Goal: Task Accomplishment & Management: Complete application form

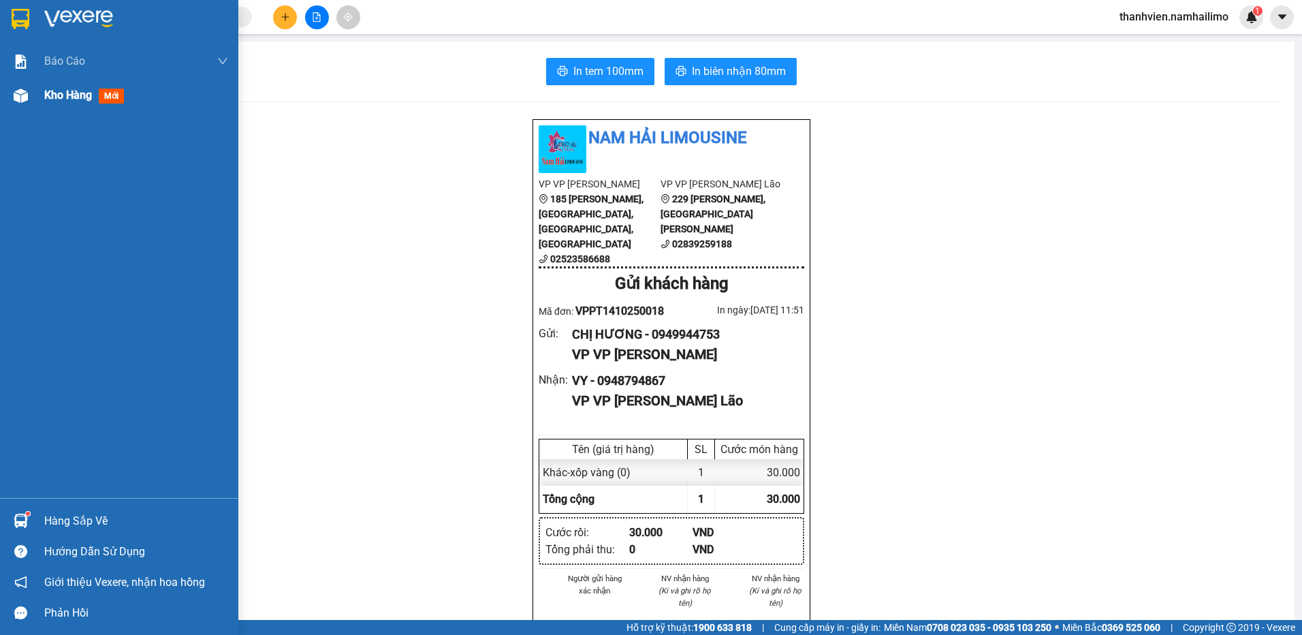
click at [39, 97] on div "Kho hàng mới" at bounding box center [119, 95] width 238 height 34
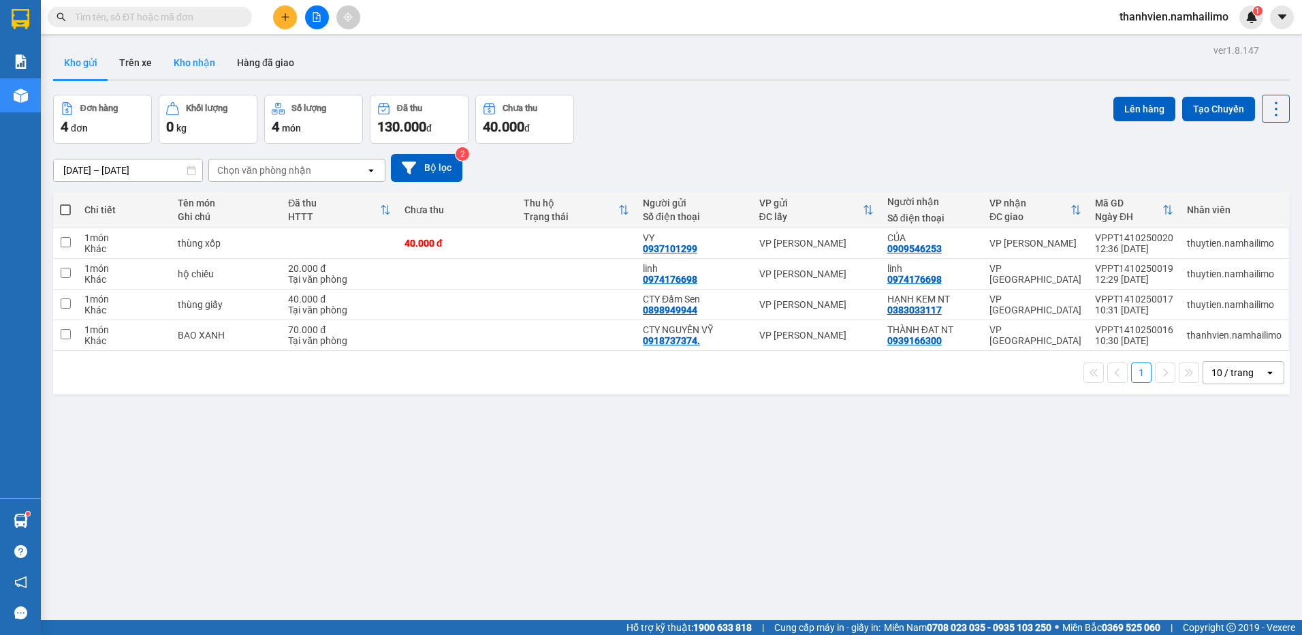
click at [198, 67] on button "Kho nhận" at bounding box center [194, 62] width 63 height 33
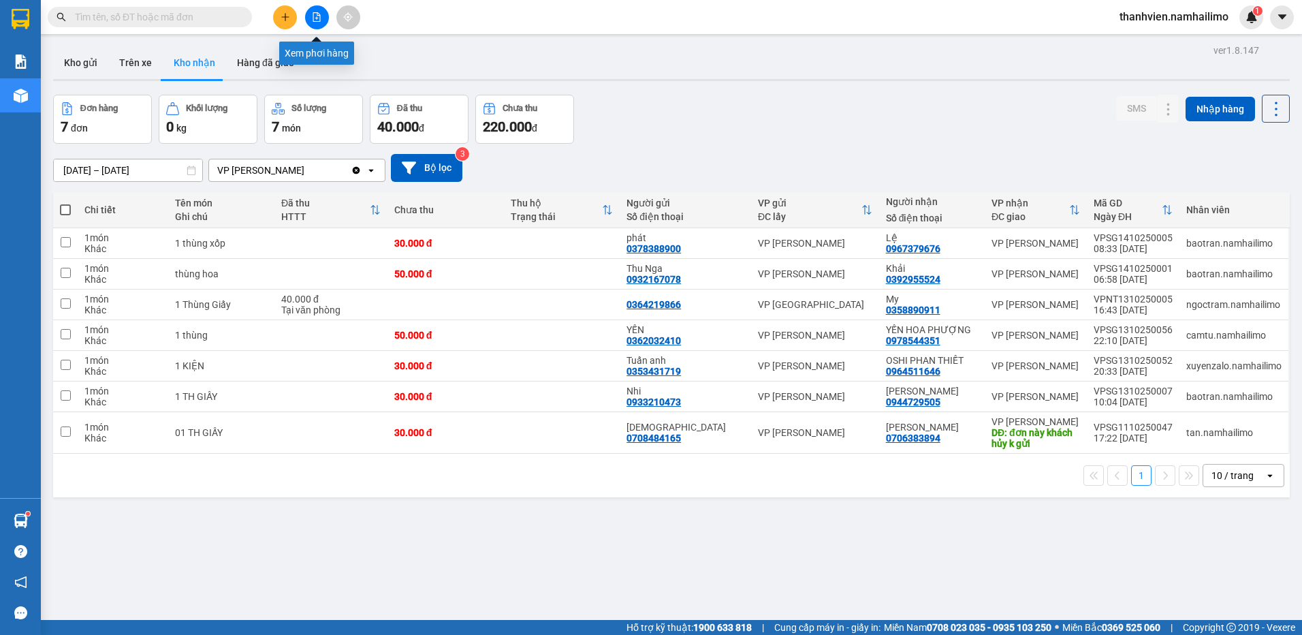
click at [322, 17] on button at bounding box center [317, 17] width 24 height 24
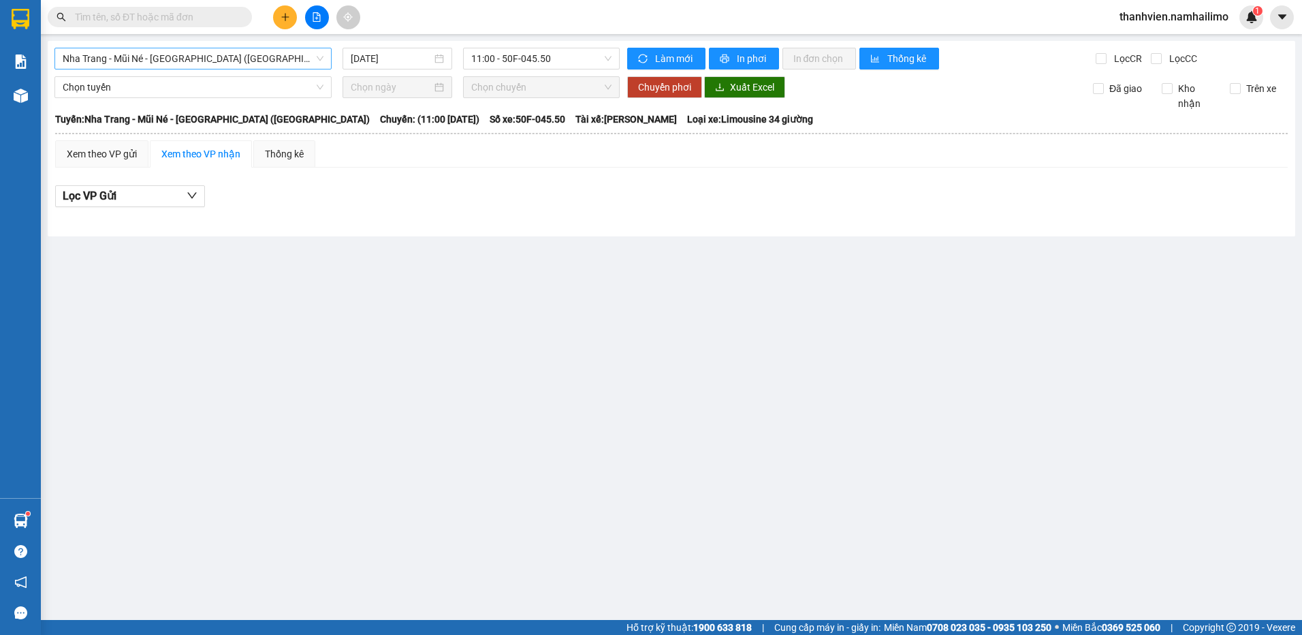
click at [270, 64] on span "Nha Trang - Mũi Né - [GEOGRAPHIC_DATA] ([GEOGRAPHIC_DATA])" at bounding box center [193, 58] width 261 height 20
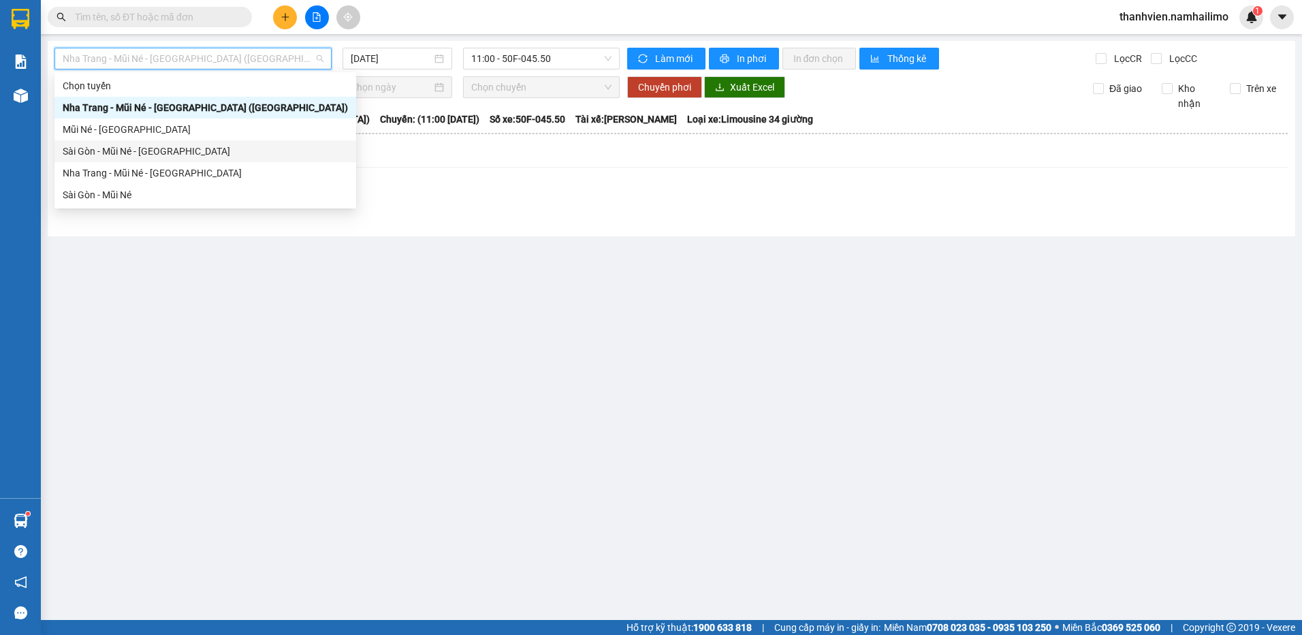
click at [235, 152] on div "Sài Gòn - Mũi Né - [GEOGRAPHIC_DATA]" at bounding box center [205, 151] width 285 height 15
type input "[DATE]"
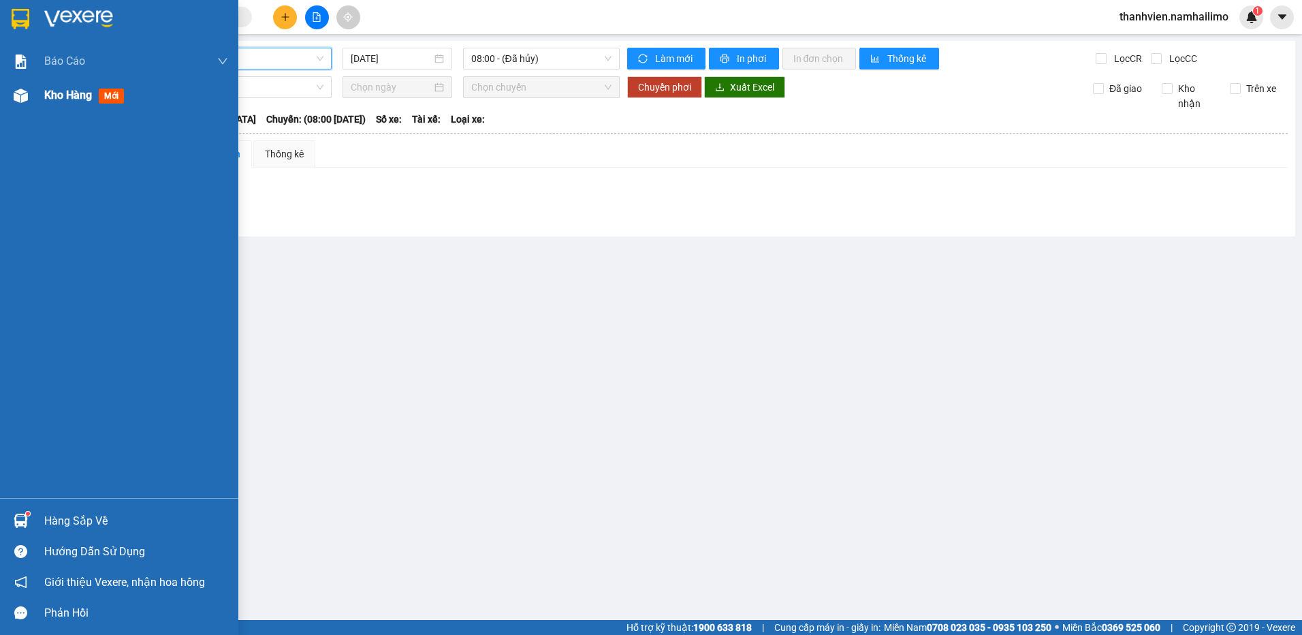
click at [64, 95] on span "Kho hàng" at bounding box center [68, 95] width 48 height 13
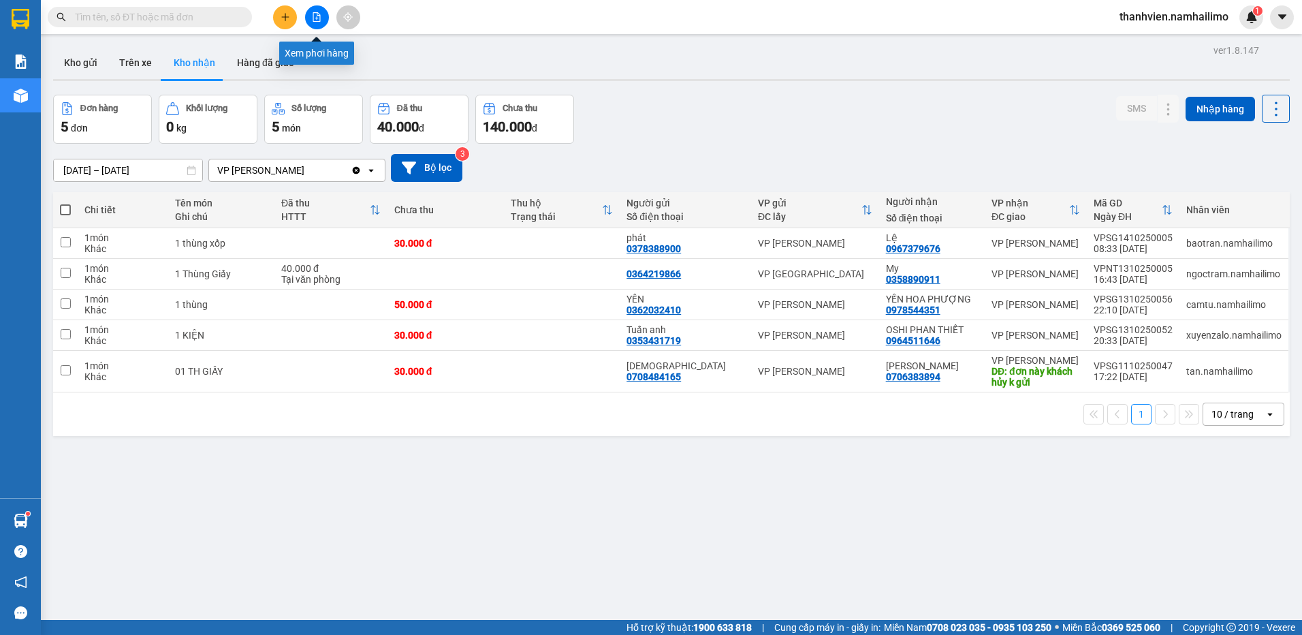
click at [311, 20] on button at bounding box center [317, 17] width 24 height 24
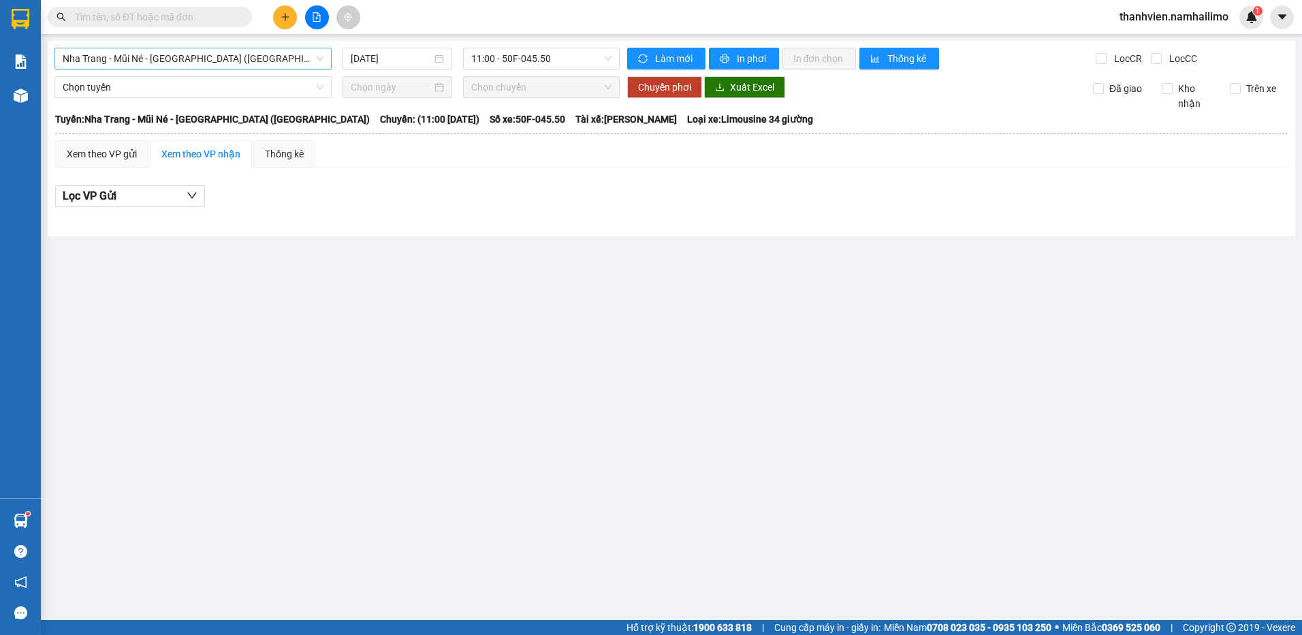
click at [227, 57] on span "Nha Trang - Mũi Né - [GEOGRAPHIC_DATA] ([GEOGRAPHIC_DATA])" at bounding box center [193, 58] width 261 height 20
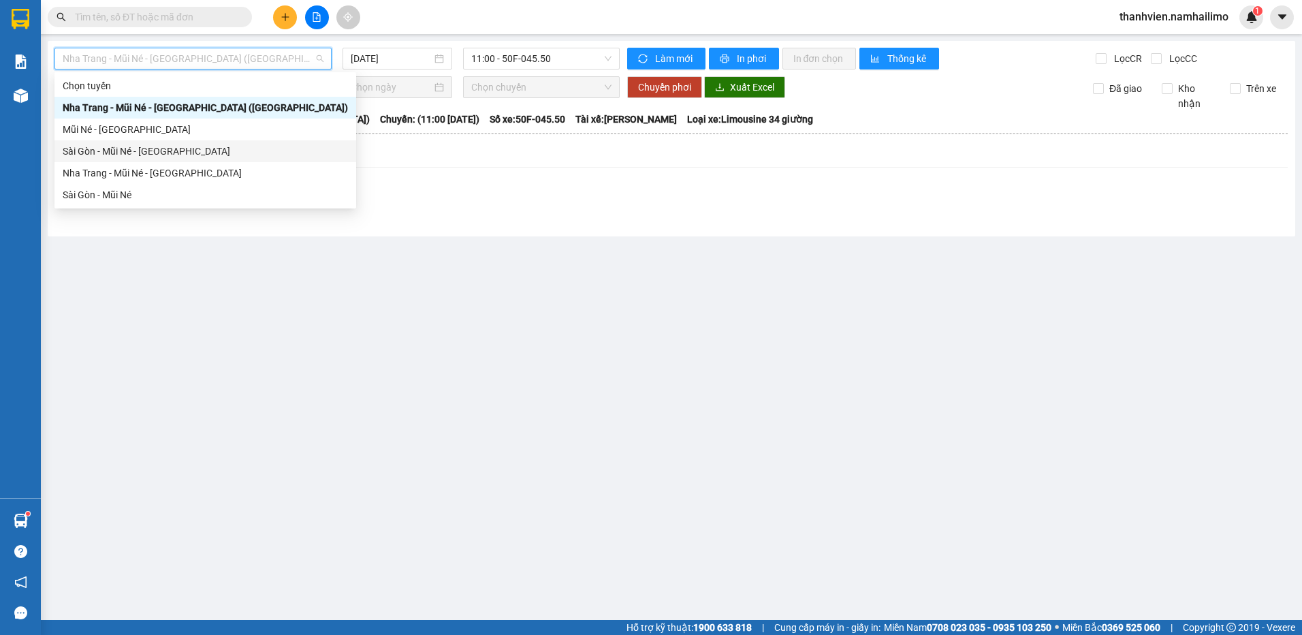
drag, startPoint x: 190, startPoint y: 152, endPoint x: 223, endPoint y: 137, distance: 36.0
click at [215, 139] on div "Chọn tuyến [GEOGRAPHIC_DATA] - [GEOGRAPHIC_DATA] - [GEOGRAPHIC_DATA] ([GEOGRAPH…" at bounding box center [205, 140] width 302 height 131
click at [557, 57] on span "11:00 - 50F-045.50" at bounding box center [541, 58] width 141 height 20
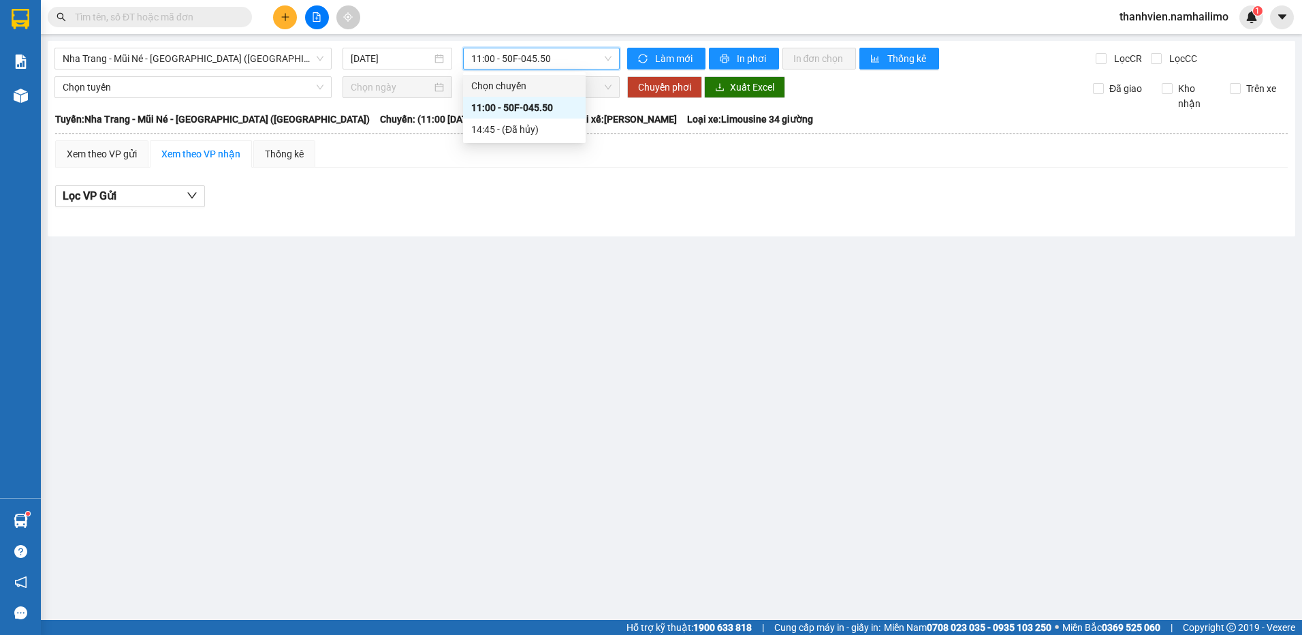
click at [568, 63] on span "11:00 - 50F-045.50" at bounding box center [541, 58] width 141 height 20
drag, startPoint x: 243, startPoint y: 59, endPoint x: 241, endPoint y: 66, distance: 7.1
click at [243, 59] on span "Nha Trang - Mũi Né - [GEOGRAPHIC_DATA] ([GEOGRAPHIC_DATA])" at bounding box center [193, 58] width 261 height 20
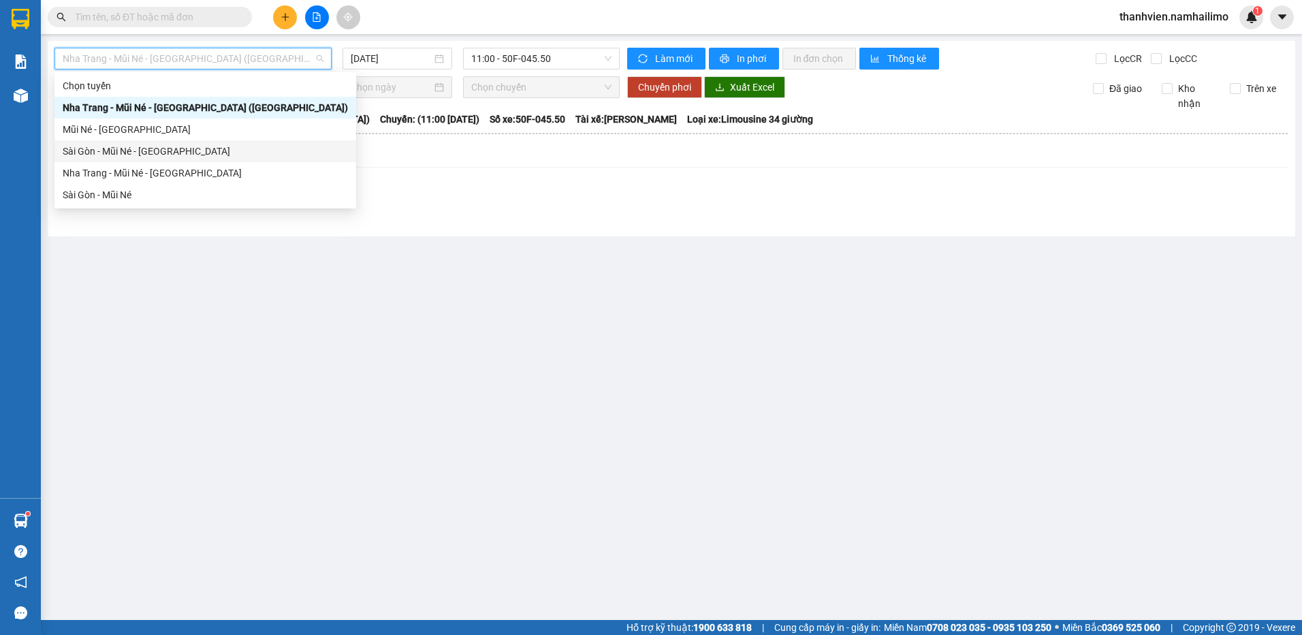
drag, startPoint x: 159, startPoint y: 153, endPoint x: 175, endPoint y: 156, distance: 15.9
click at [175, 156] on div "Sài Gòn - Mũi Né - [GEOGRAPHIC_DATA]" at bounding box center [205, 151] width 285 height 15
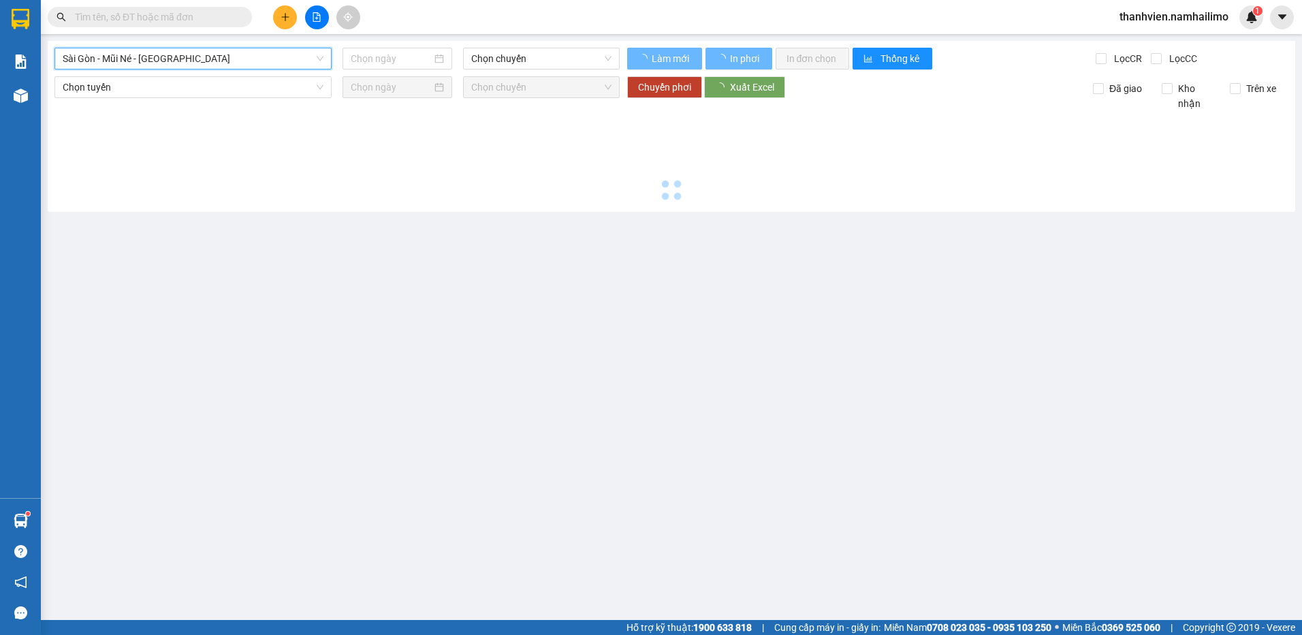
type input "[DATE]"
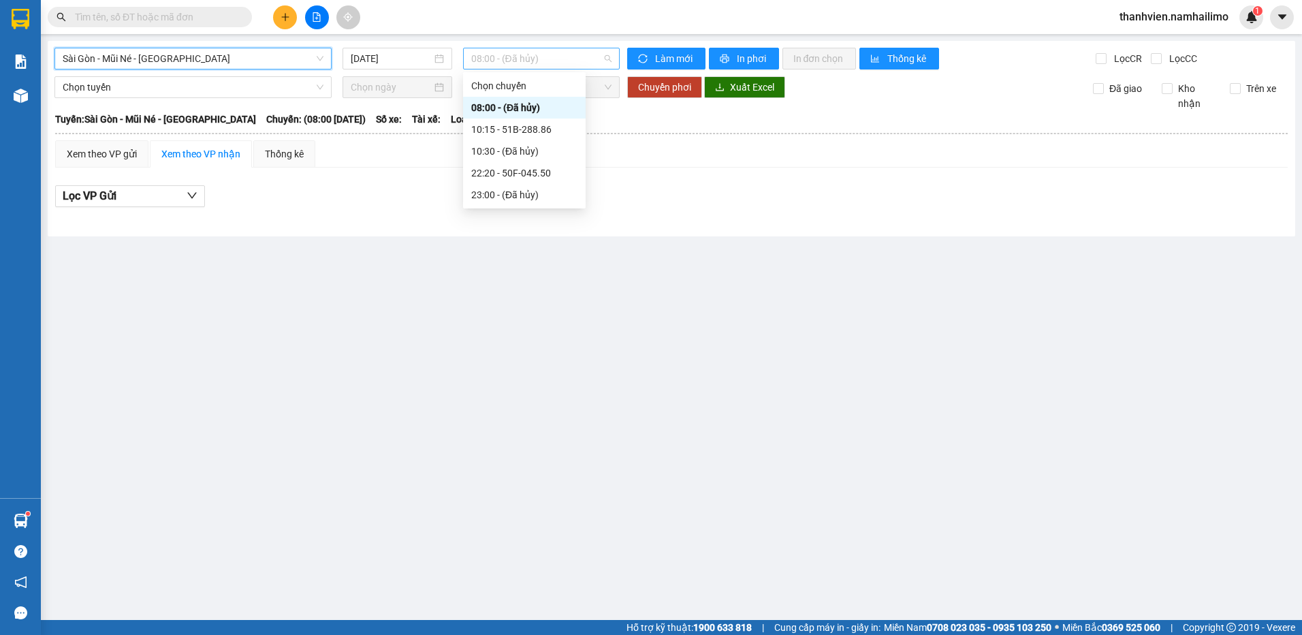
click at [564, 56] on span "08:00 - (Đã hủy)" at bounding box center [541, 58] width 141 height 20
click at [546, 138] on div "10:15 - 51B-288.86" at bounding box center [524, 129] width 123 height 22
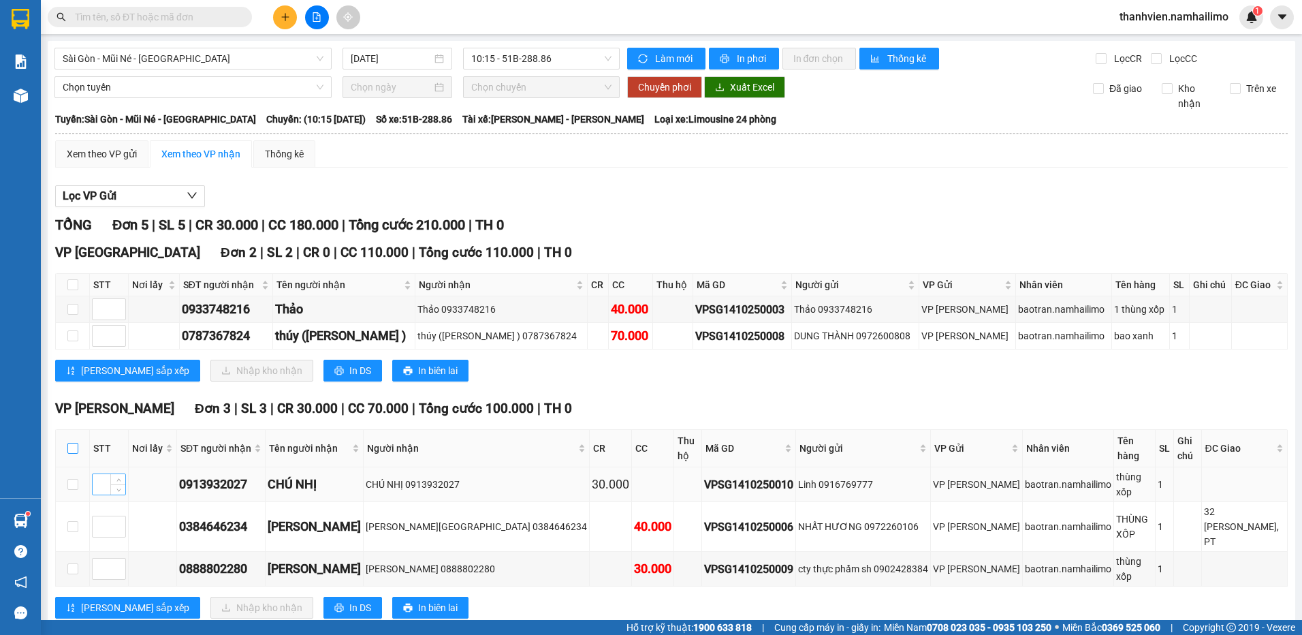
drag, startPoint x: 69, startPoint y: 441, endPoint x: 104, endPoint y: 475, distance: 48.1
click at [71, 443] on input "checkbox" at bounding box center [72, 448] width 11 height 11
checkbox input "true"
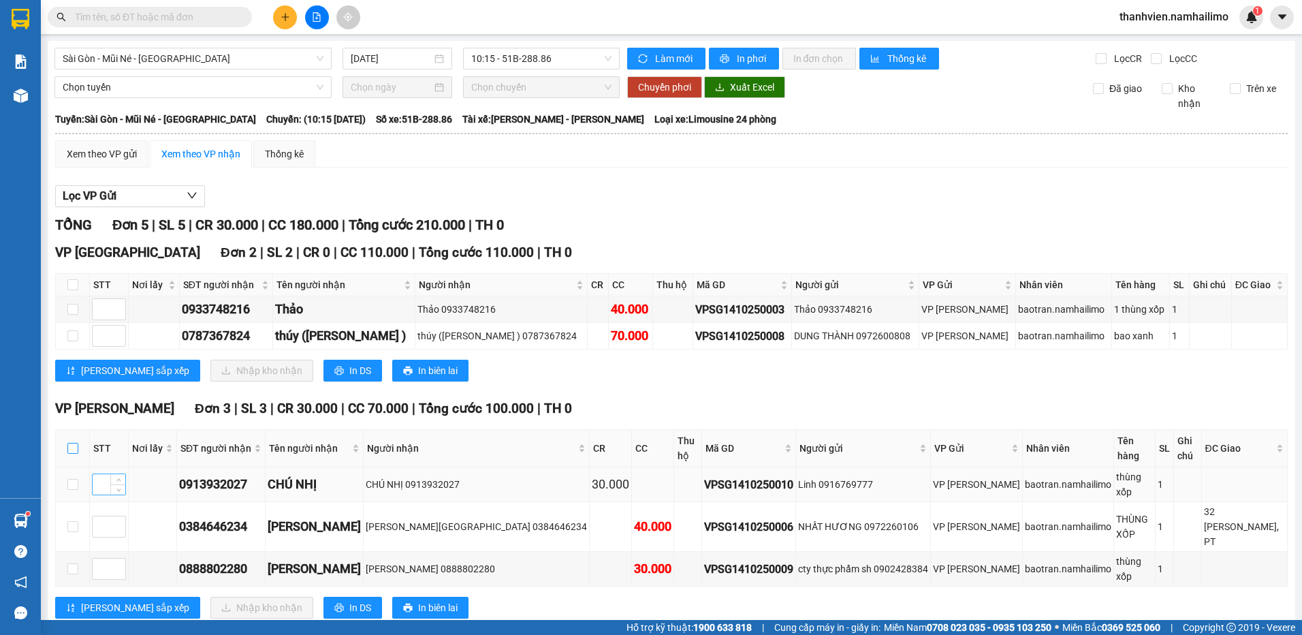
checkbox input "true"
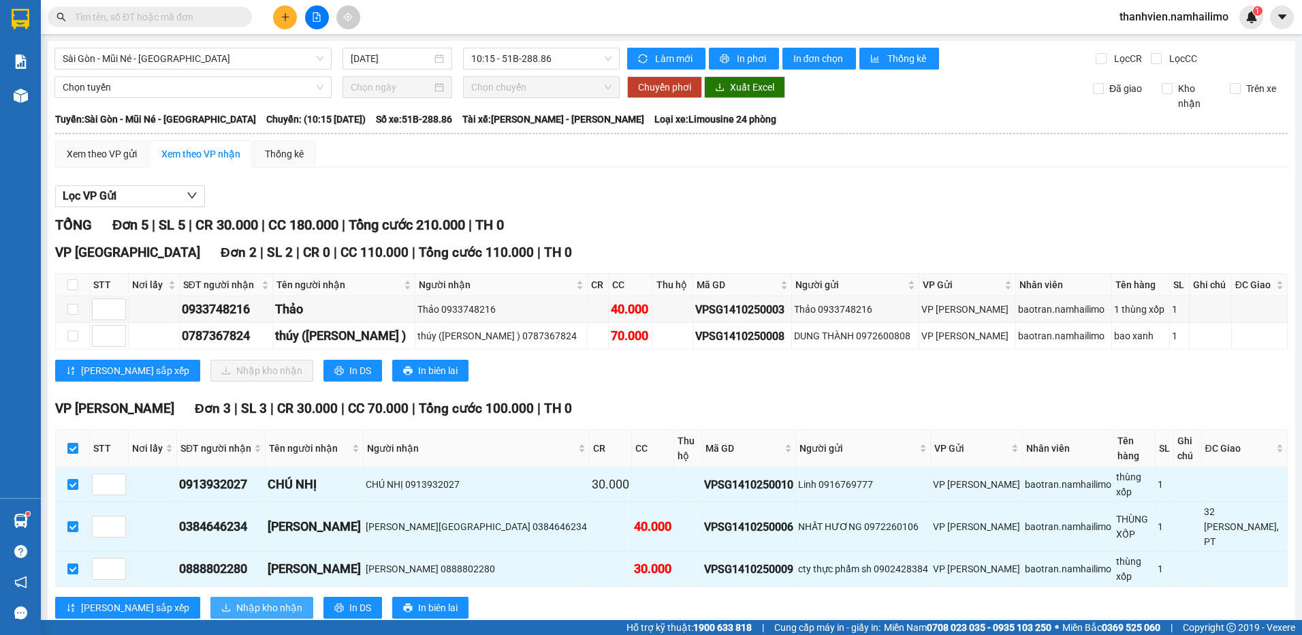
click at [236, 600] on span "Nhập kho nhận" at bounding box center [269, 607] width 66 height 15
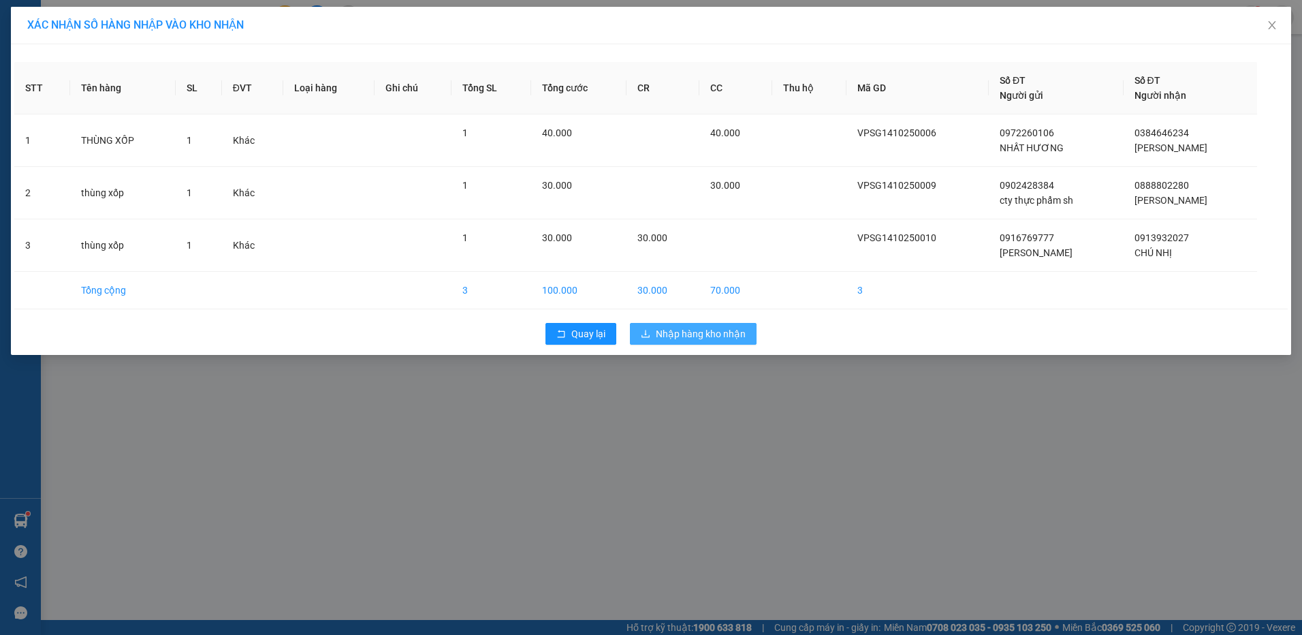
click at [739, 334] on span "Nhập hàng kho nhận" at bounding box center [701, 333] width 90 height 15
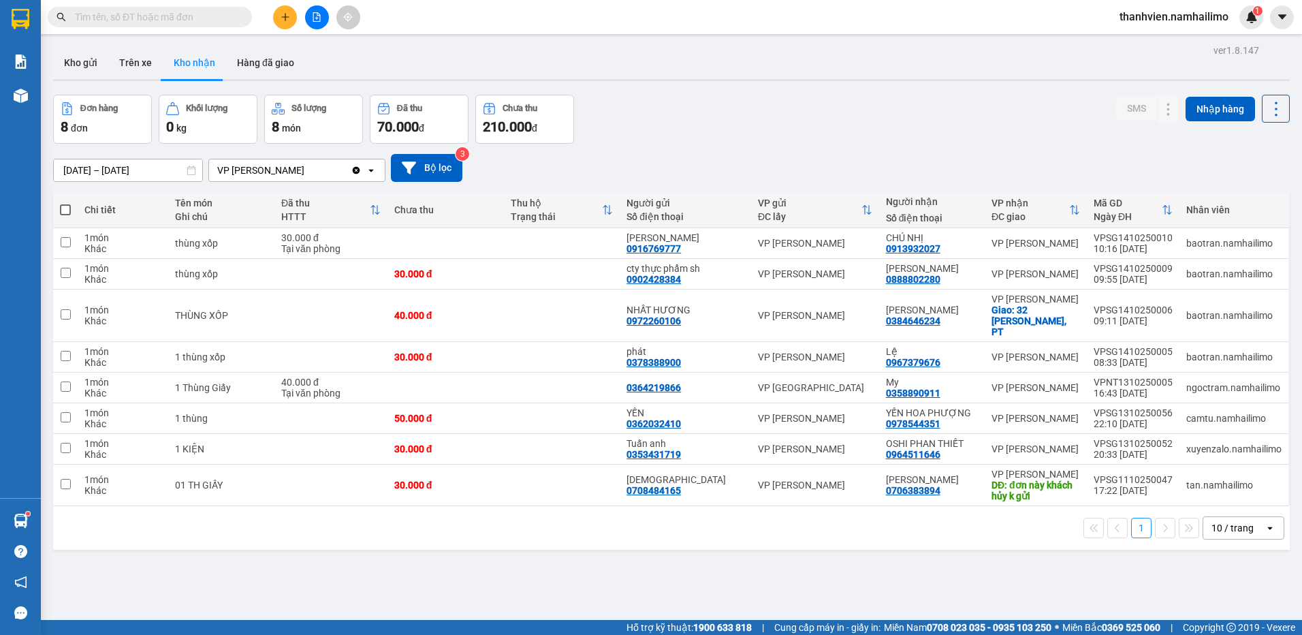
drag, startPoint x: 379, startPoint y: 593, endPoint x: 360, endPoint y: 589, distance: 19.5
click at [367, 592] on div "ver 1.8.147 Kho gửi Trên xe Kho nhận Hàng đã giao Đơn hàng 8 đơn Khối lượng 0 k…" at bounding box center [671, 358] width 1247 height 635
click at [285, 15] on icon "plus" at bounding box center [286, 17] width 10 height 10
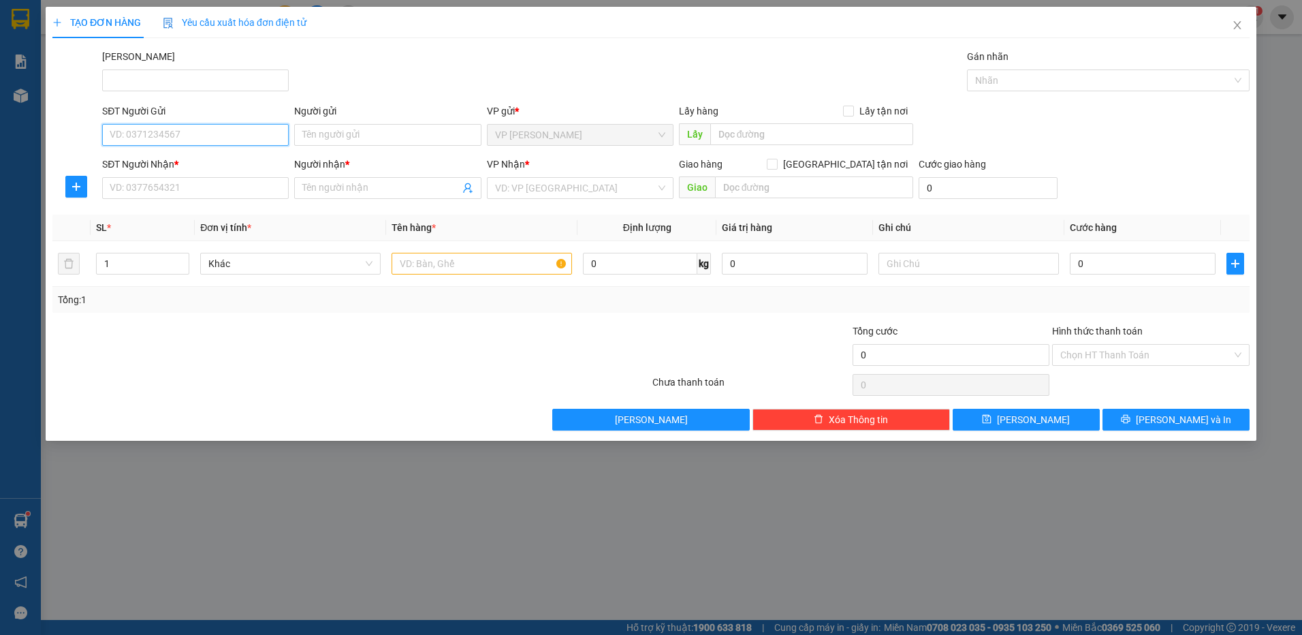
click at [240, 137] on input "SĐT Người Gửi" at bounding box center [195, 135] width 187 height 22
click at [1237, 27] on icon "close" at bounding box center [1236, 25] width 7 height 8
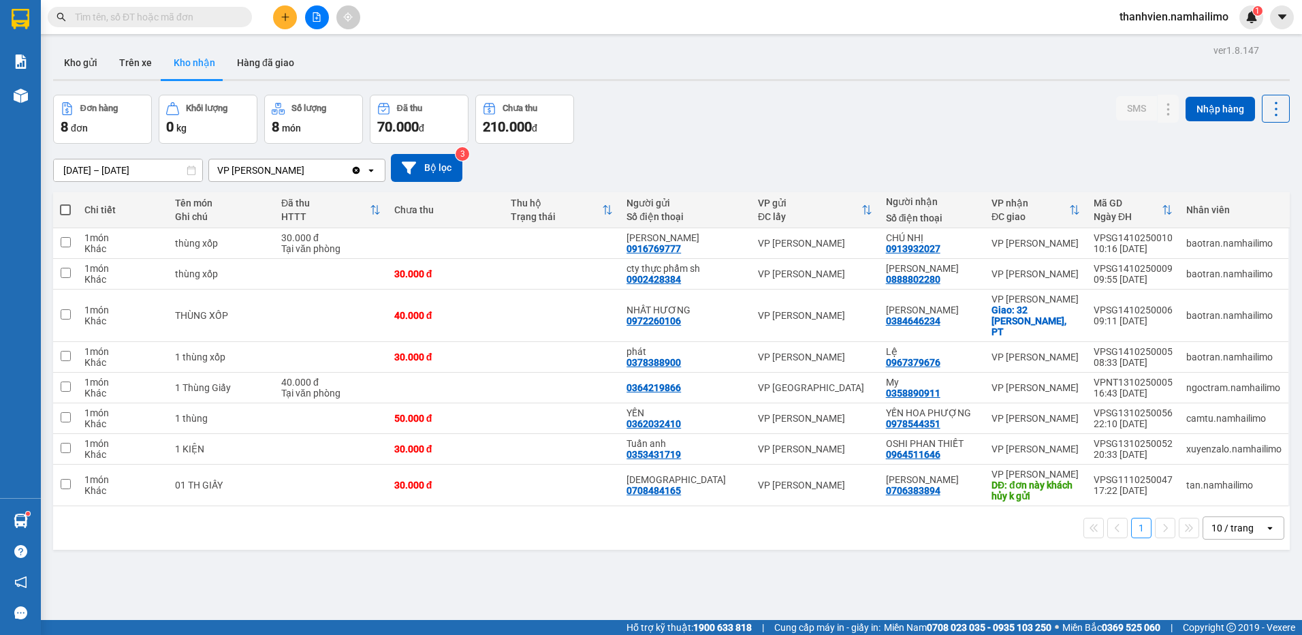
click at [861, 574] on div "ver 1.8.147 Kho gửi Trên xe Kho nhận Hàng đã giao Đơn hàng 8 đơn Khối lượng 0 k…" at bounding box center [671, 358] width 1247 height 635
click at [274, 58] on button "Hàng đã giao" at bounding box center [265, 62] width 79 height 33
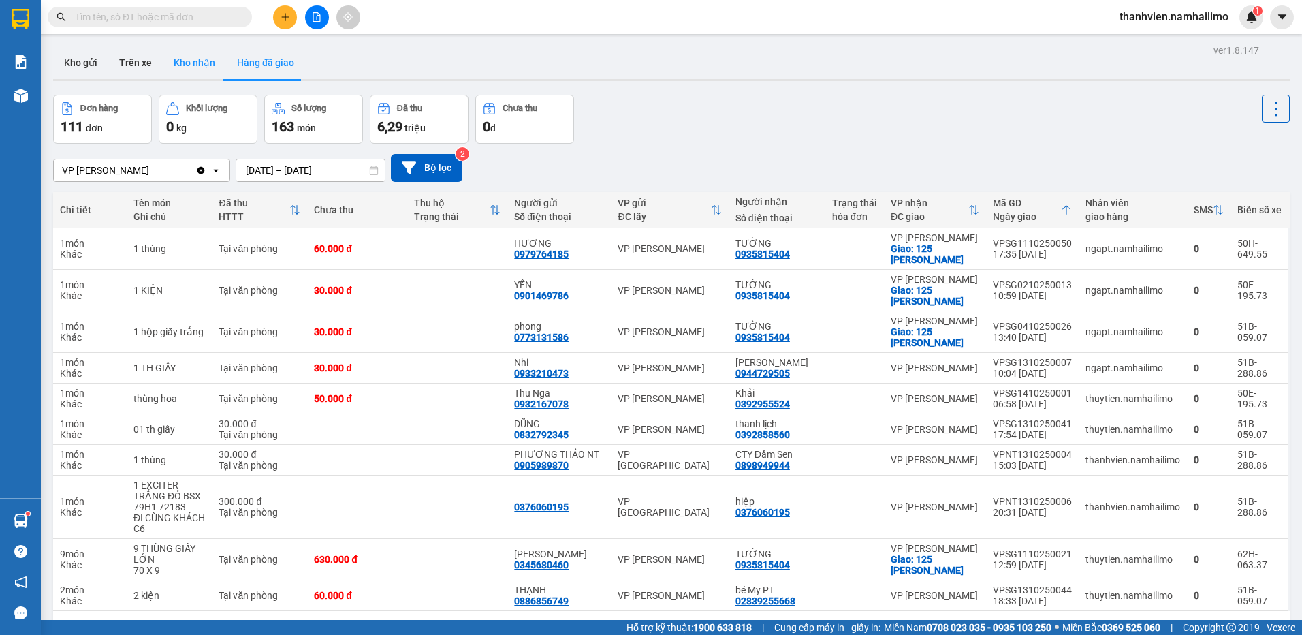
drag, startPoint x: 197, startPoint y: 65, endPoint x: 210, endPoint y: 82, distance: 21.4
click at [198, 65] on button "Kho nhận" at bounding box center [194, 62] width 63 height 33
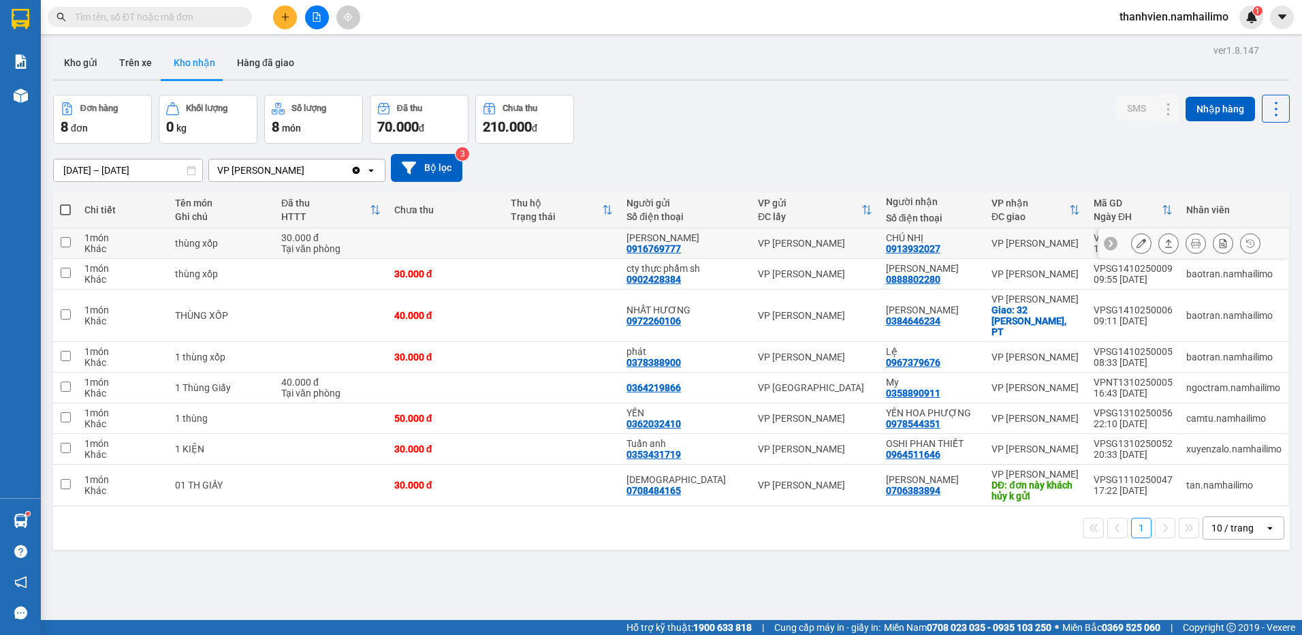
click at [1136, 245] on icon at bounding box center [1141, 243] width 10 height 10
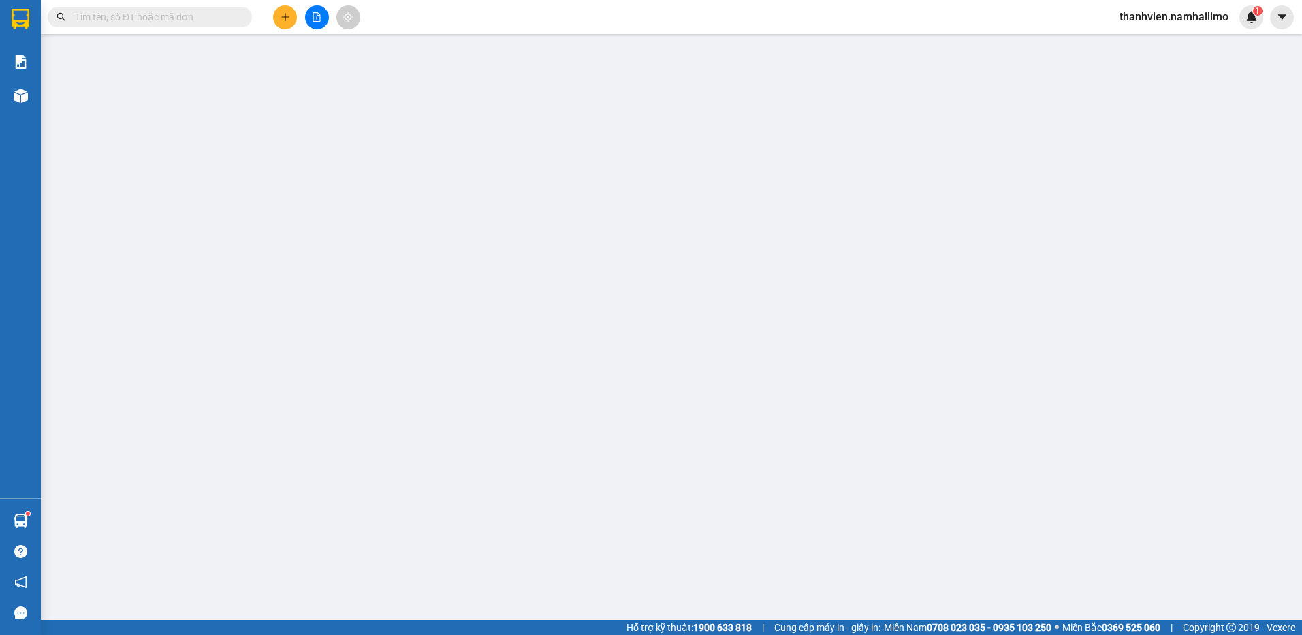
type input "0916769777"
type input "[PERSON_NAME]"
type input "0913932027"
type input "CHÚ NHỊ"
type input "30.000"
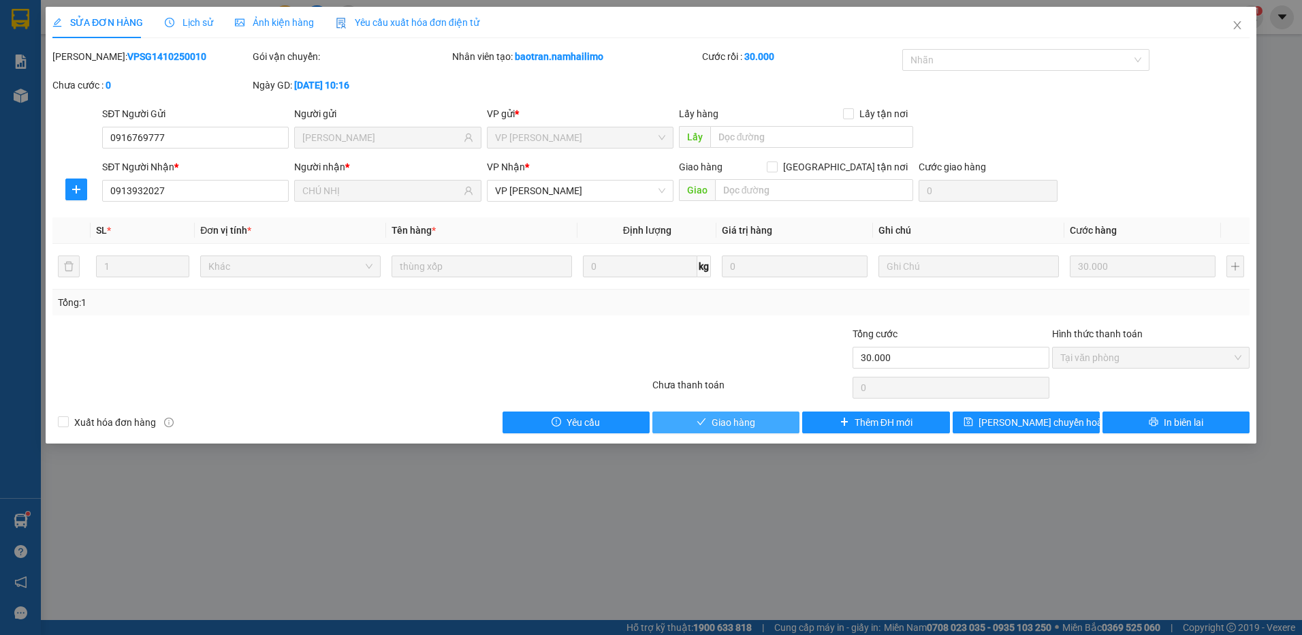
click at [751, 424] on span "Giao hàng" at bounding box center [734, 422] width 44 height 15
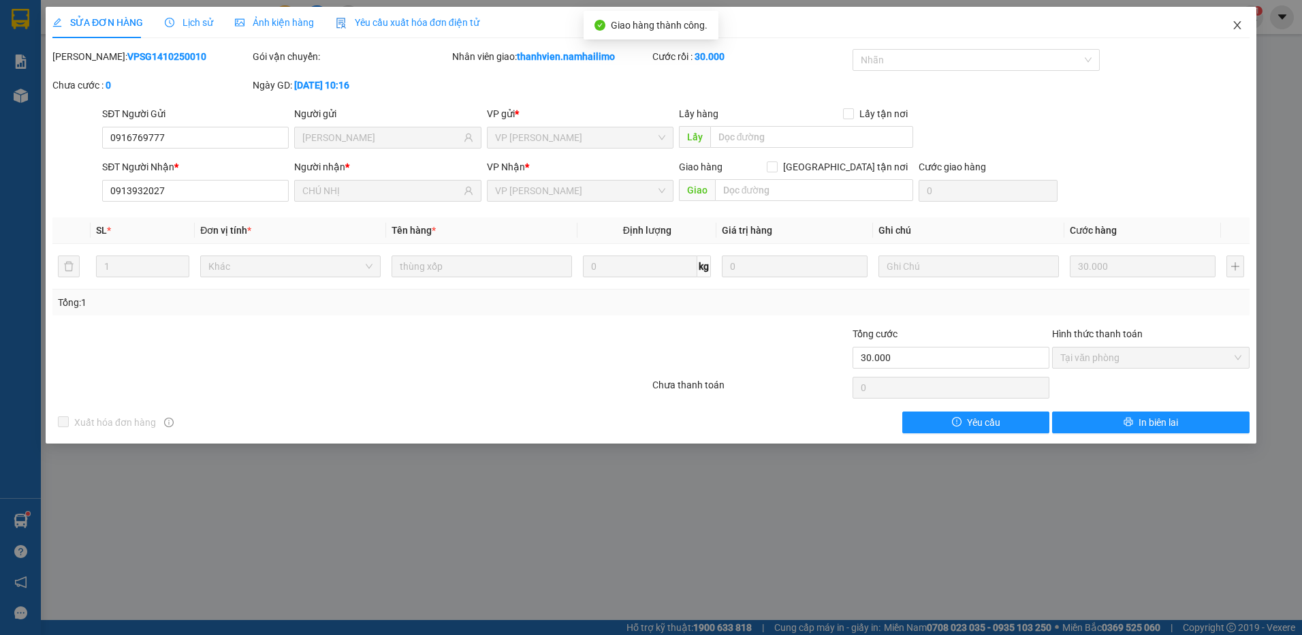
click at [1238, 26] on icon "close" at bounding box center [1236, 25] width 7 height 8
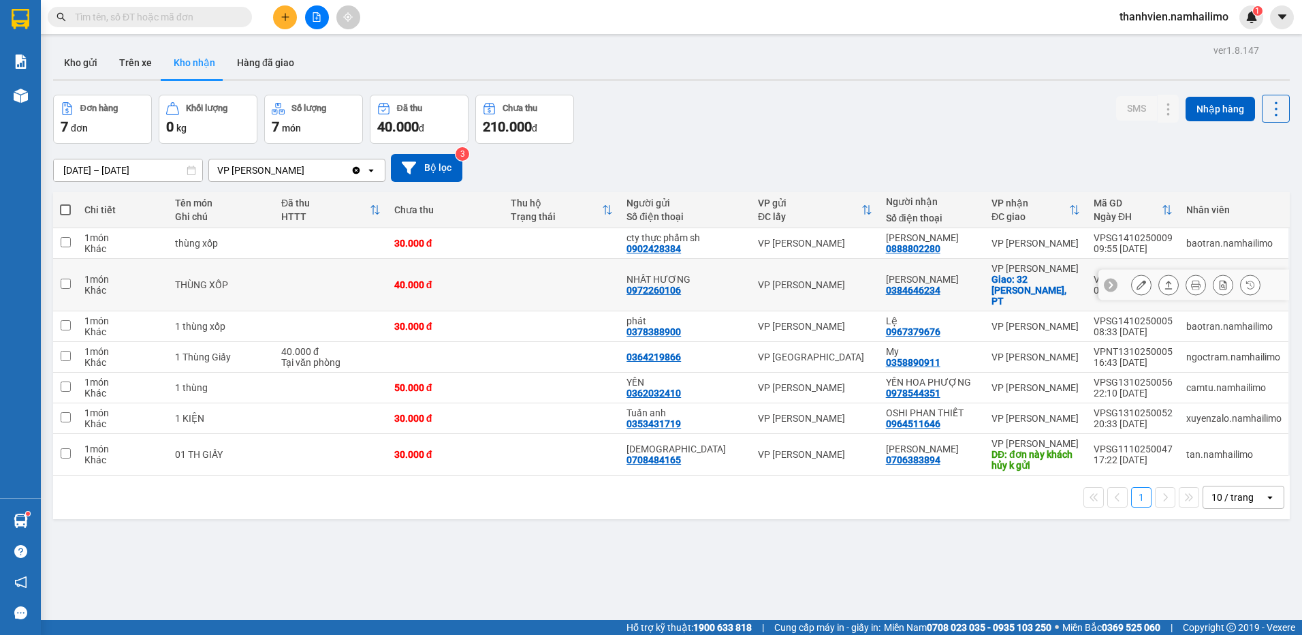
drag, startPoint x: 265, startPoint y: 281, endPoint x: 318, endPoint y: 301, distance: 56.7
click at [274, 285] on td "THÙNG XỐP" at bounding box center [221, 285] width 106 height 52
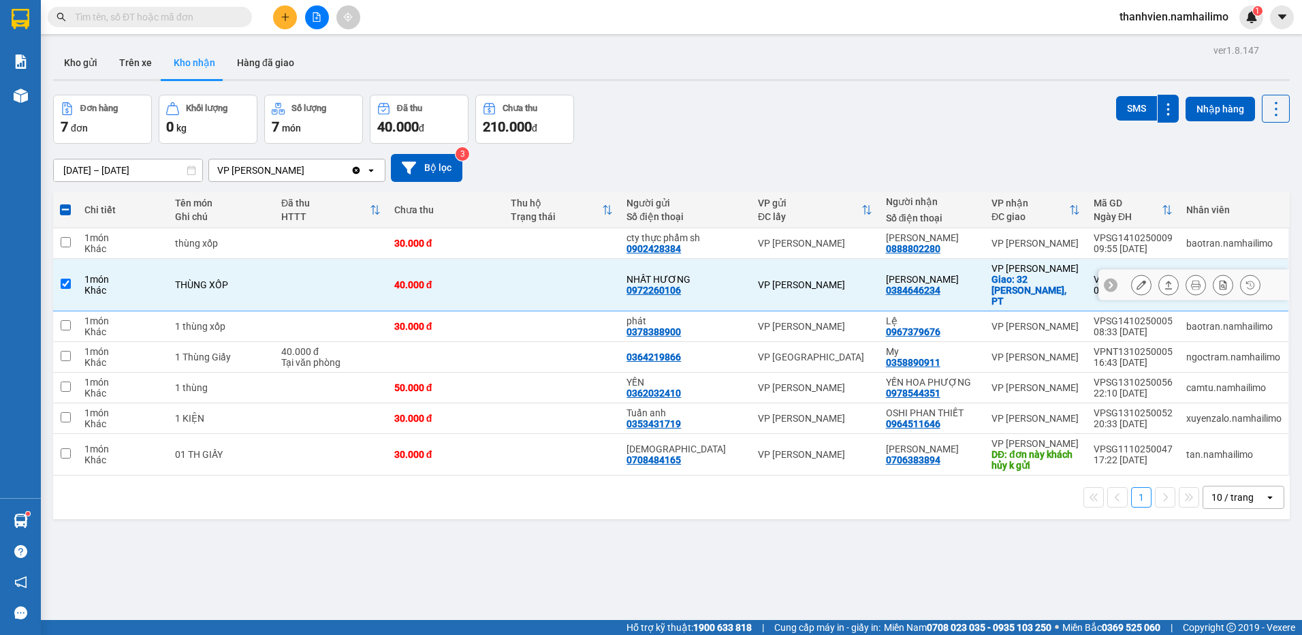
click at [68, 279] on input "checkbox" at bounding box center [66, 284] width 10 height 10
checkbox input "false"
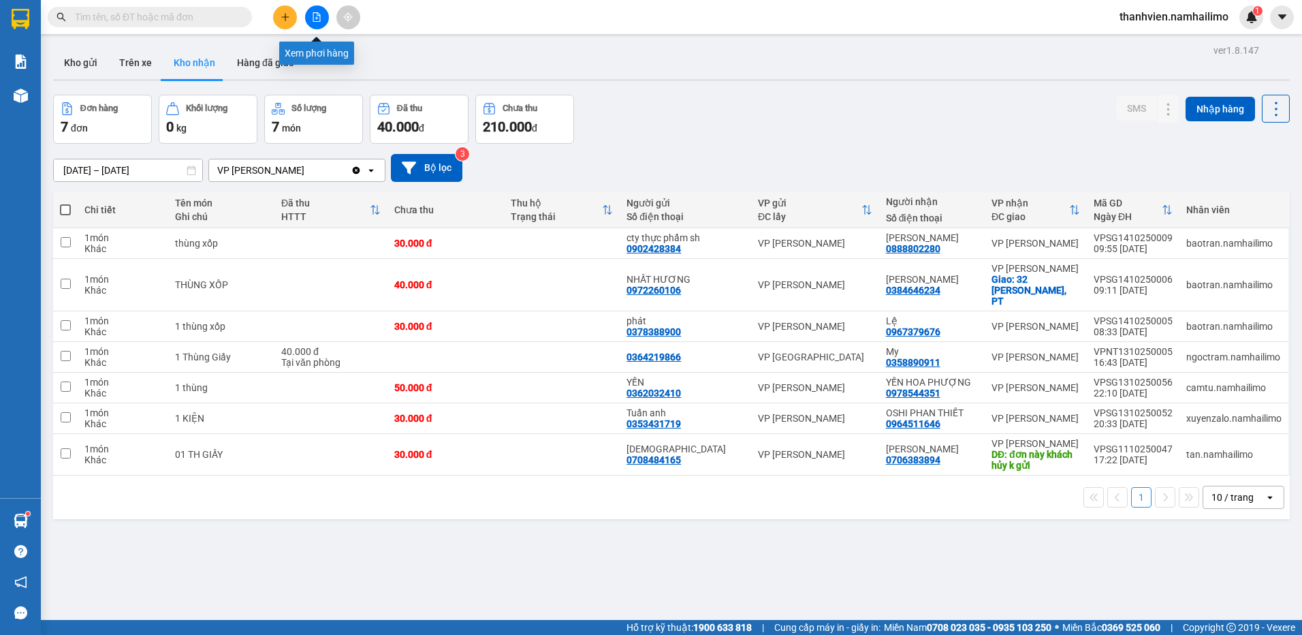
click at [320, 16] on icon "file-add" at bounding box center [316, 17] width 7 height 10
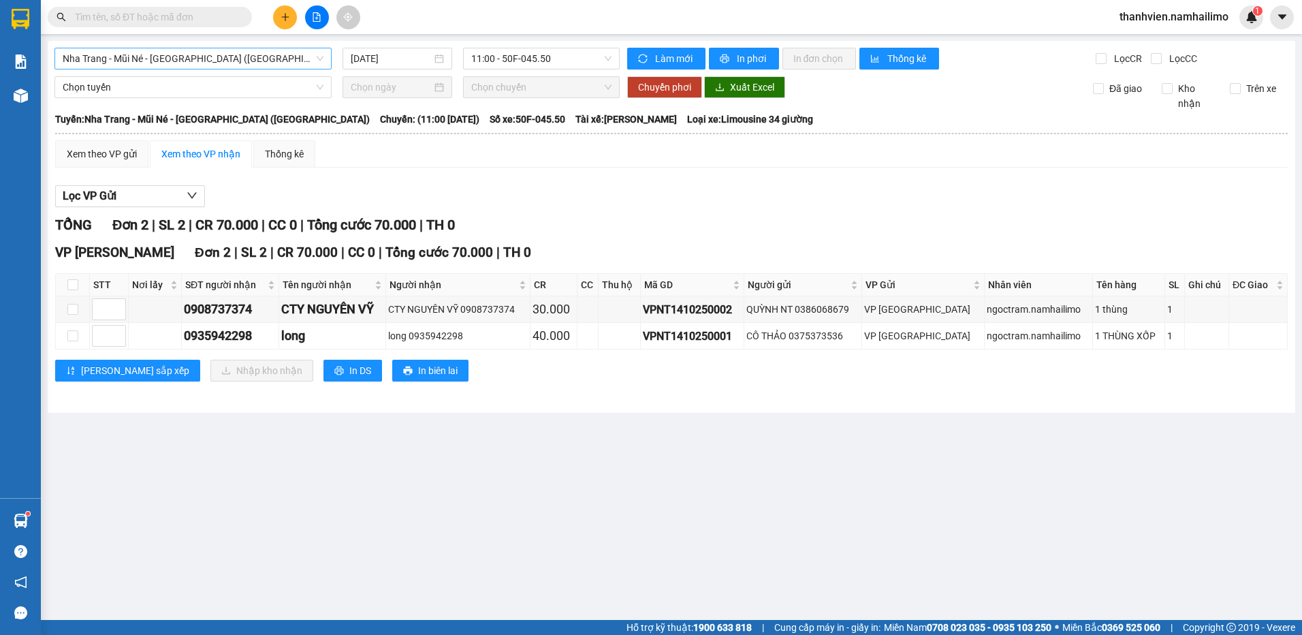
click at [171, 54] on span "Nha Trang - Mũi Né - [GEOGRAPHIC_DATA] ([GEOGRAPHIC_DATA])" at bounding box center [193, 58] width 261 height 20
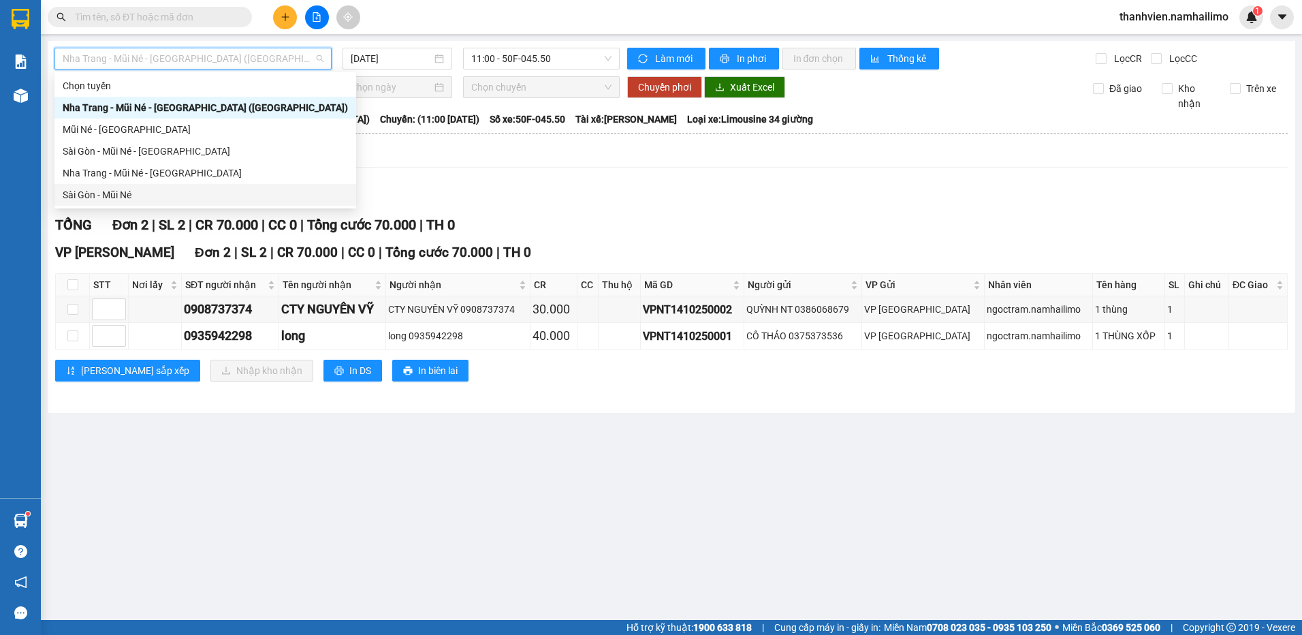
click at [116, 195] on div "Sài Gòn - Mũi Né" at bounding box center [205, 194] width 285 height 15
type input "[DATE]"
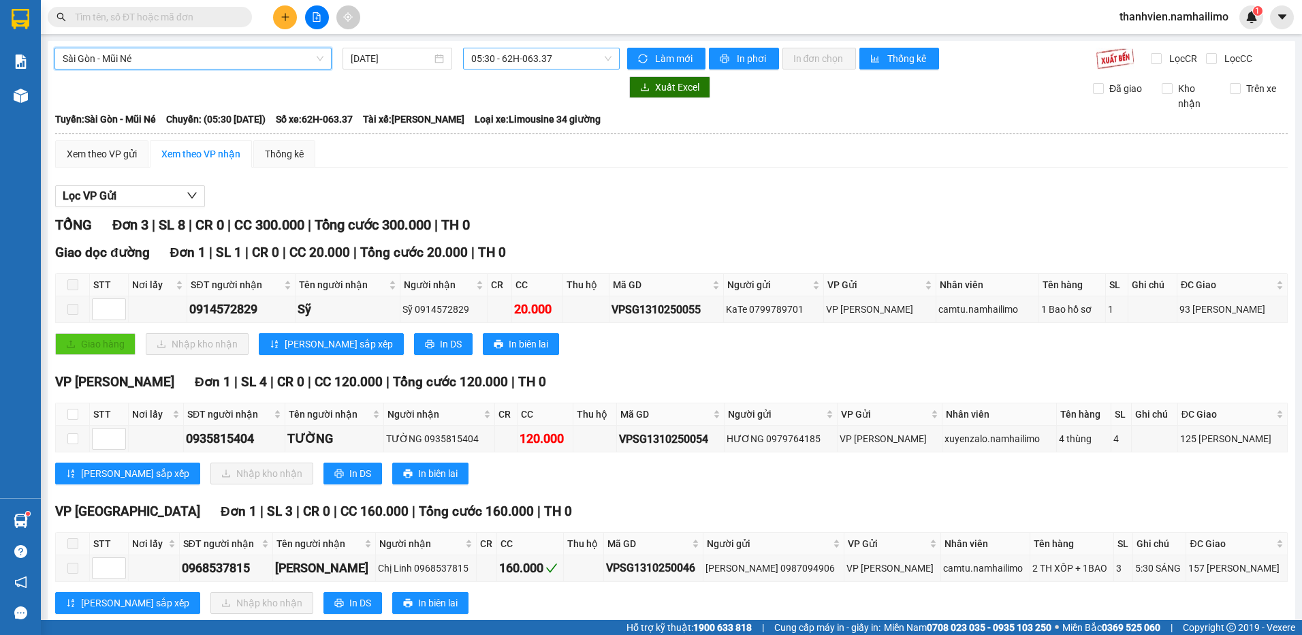
click at [529, 54] on span "05:30 - 62H-063.37" at bounding box center [541, 58] width 141 height 20
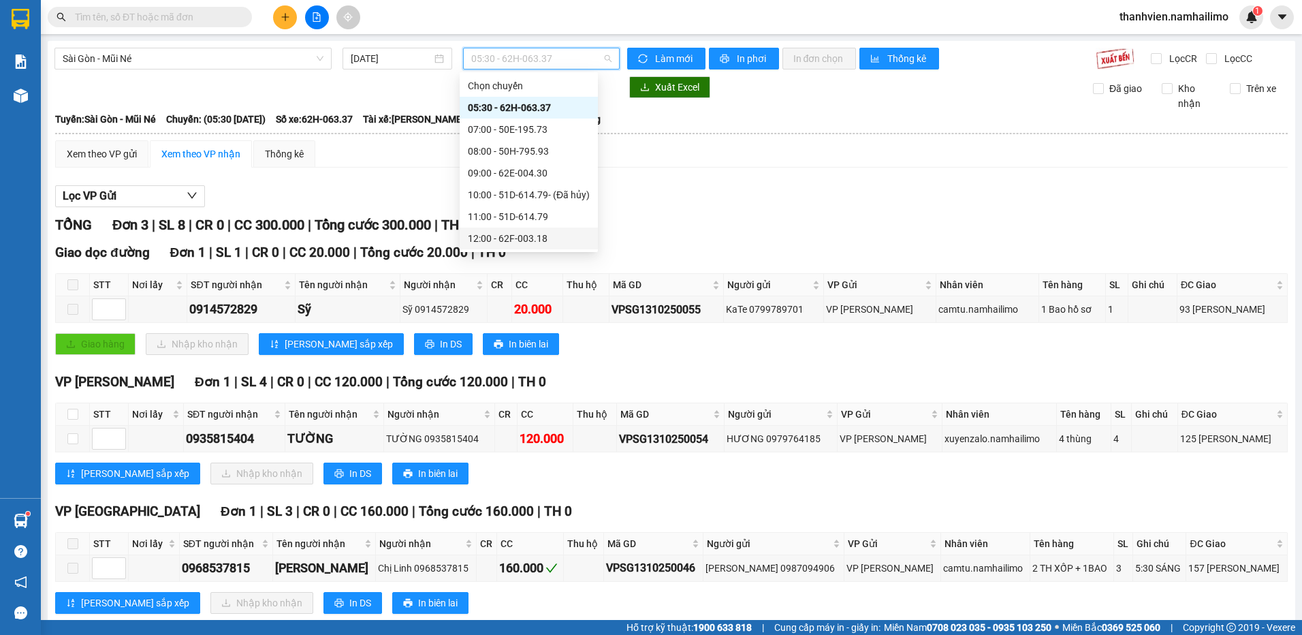
scroll to position [131, 0]
click at [526, 151] on div "15:30 - 51B-502.79" at bounding box center [529, 151] width 122 height 15
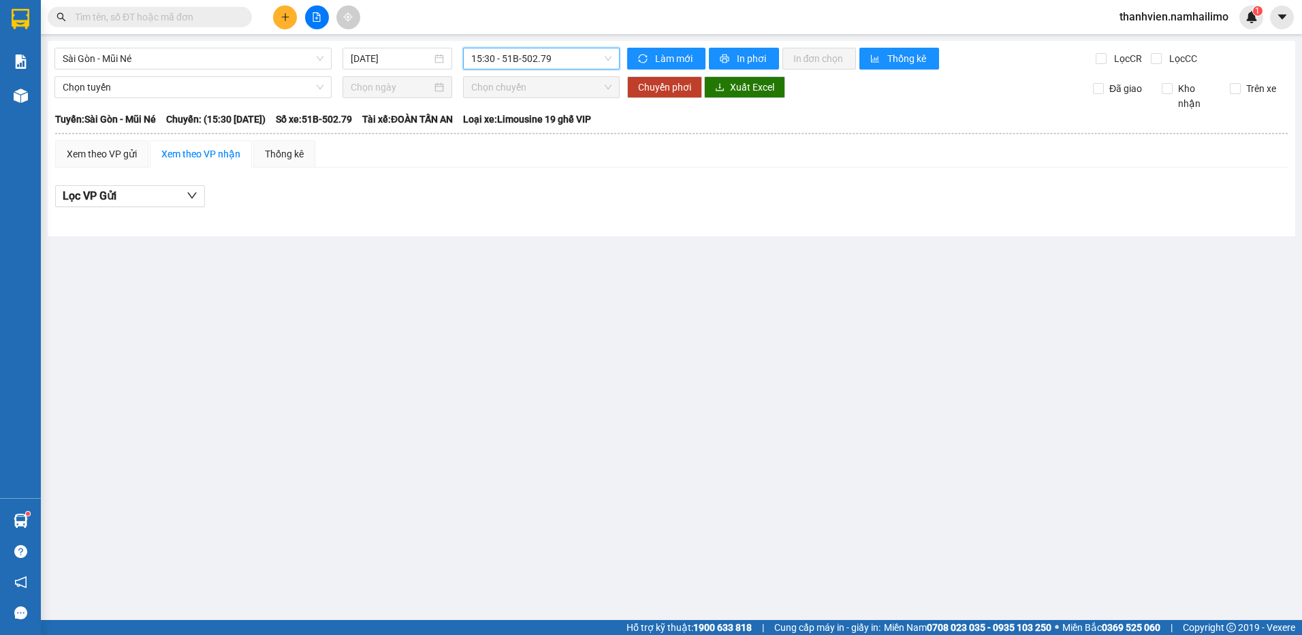
click at [548, 61] on span "15:30 - 51B-502.79" at bounding box center [541, 58] width 141 height 20
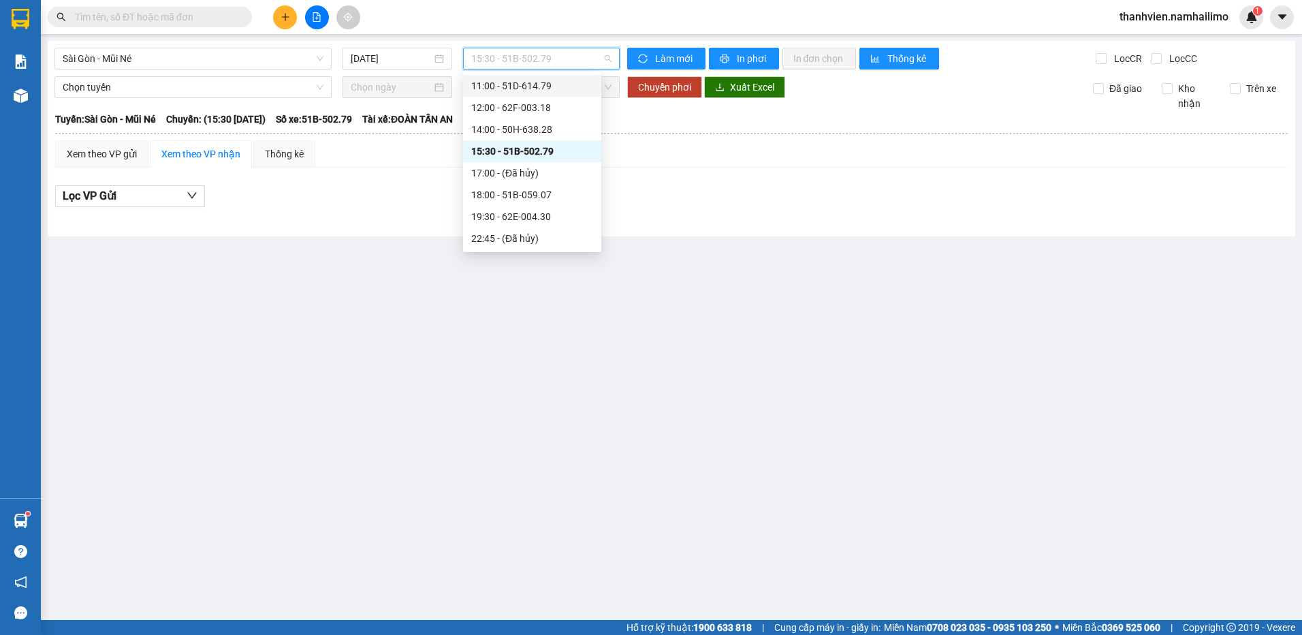
click at [526, 83] on div "11:00 - 51D-614.79" at bounding box center [532, 85] width 122 height 15
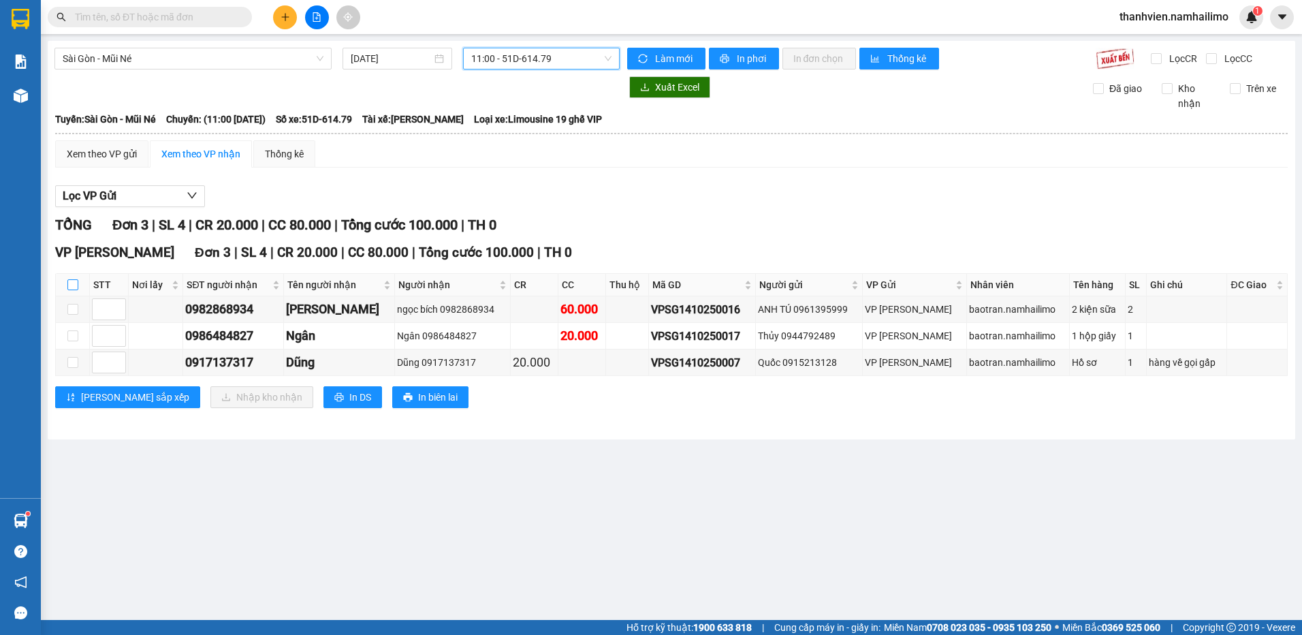
click at [76, 283] on input "checkbox" at bounding box center [72, 284] width 11 height 11
checkbox input "true"
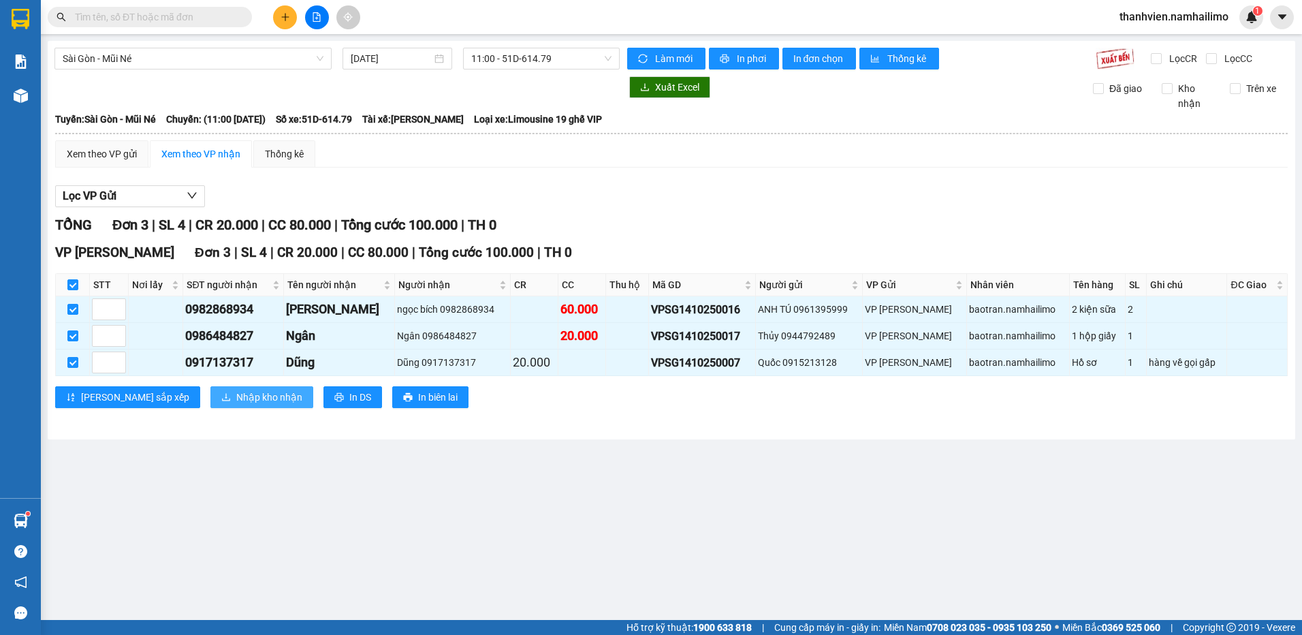
click at [236, 397] on span "Nhập kho nhận" at bounding box center [269, 396] width 66 height 15
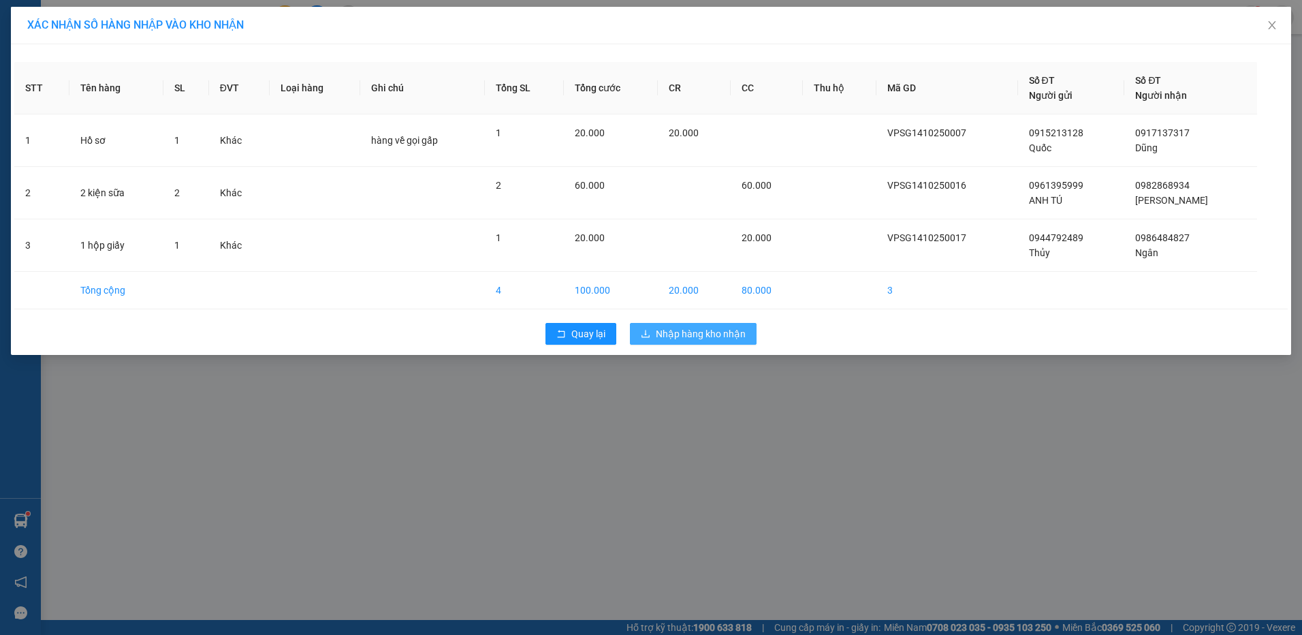
click at [717, 337] on span "Nhập hàng kho nhận" at bounding box center [701, 333] width 90 height 15
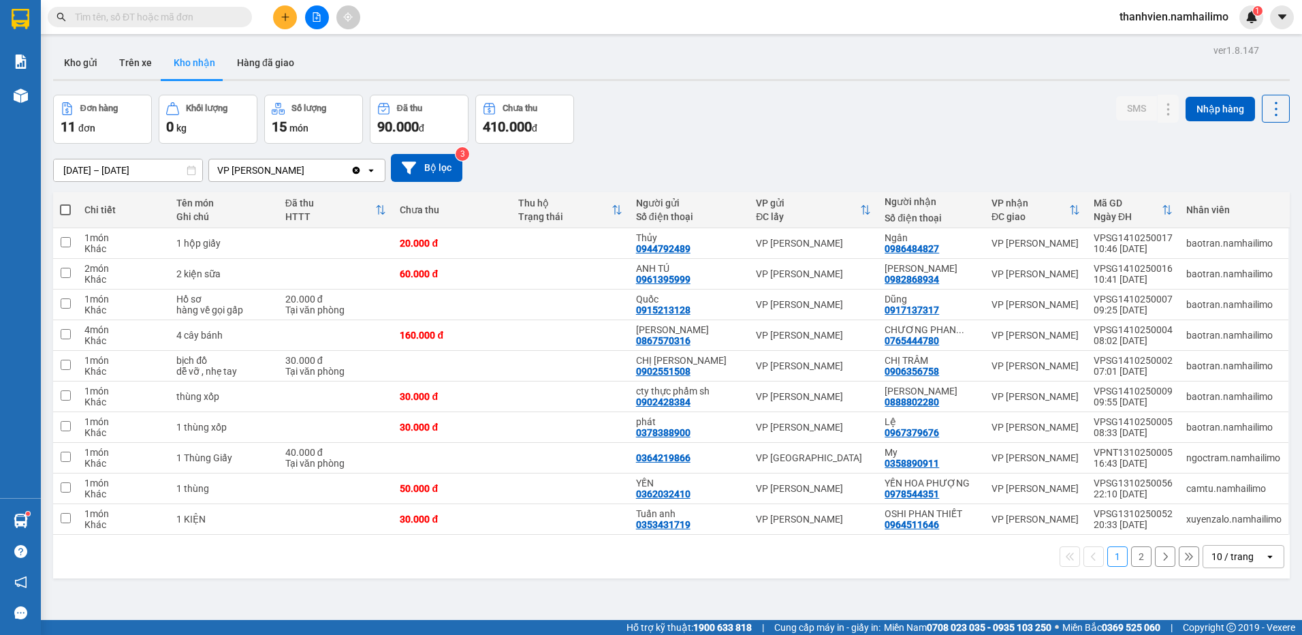
drag, startPoint x: 607, startPoint y: 597, endPoint x: 630, endPoint y: 596, distance: 23.2
click at [607, 597] on div "ver 1.8.147 Kho gửi Trên xe Kho nhận Hàng đã giao Đơn hàng 11 đơn Khối lượng 0 …" at bounding box center [671, 358] width 1247 height 635
click at [1132, 304] on button at bounding box center [1141, 305] width 19 height 24
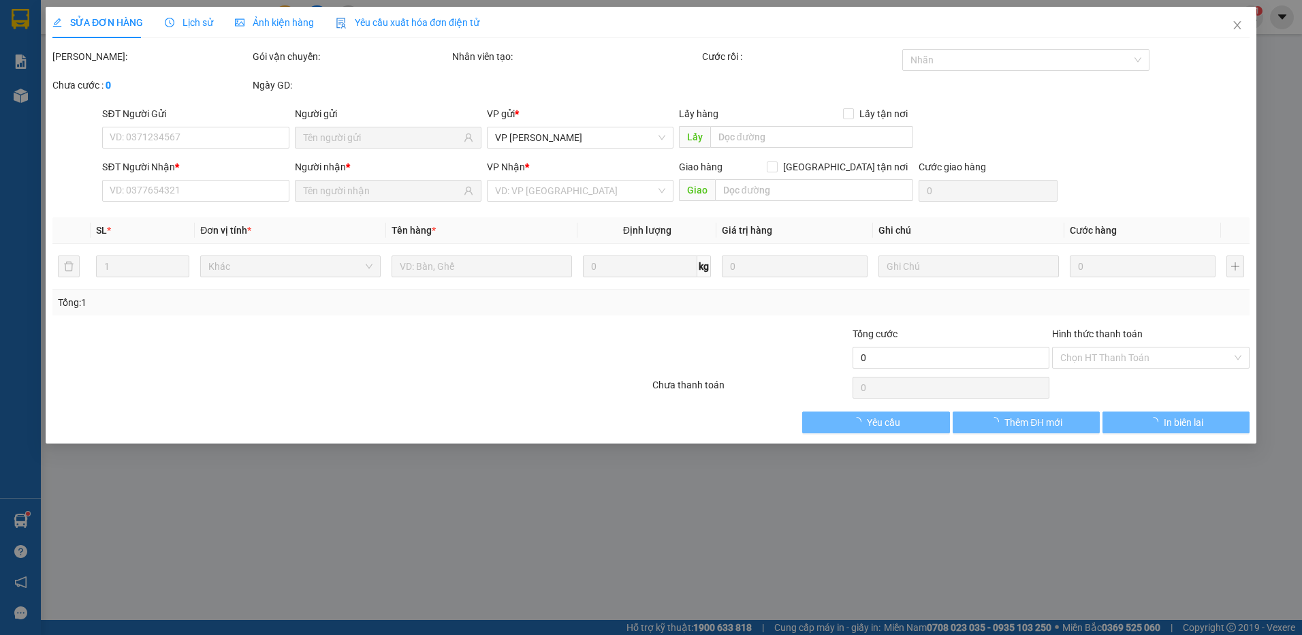
type input "0915213128"
type input "Quốc"
type input "0917137317"
type input "Dũng"
type input "20.000"
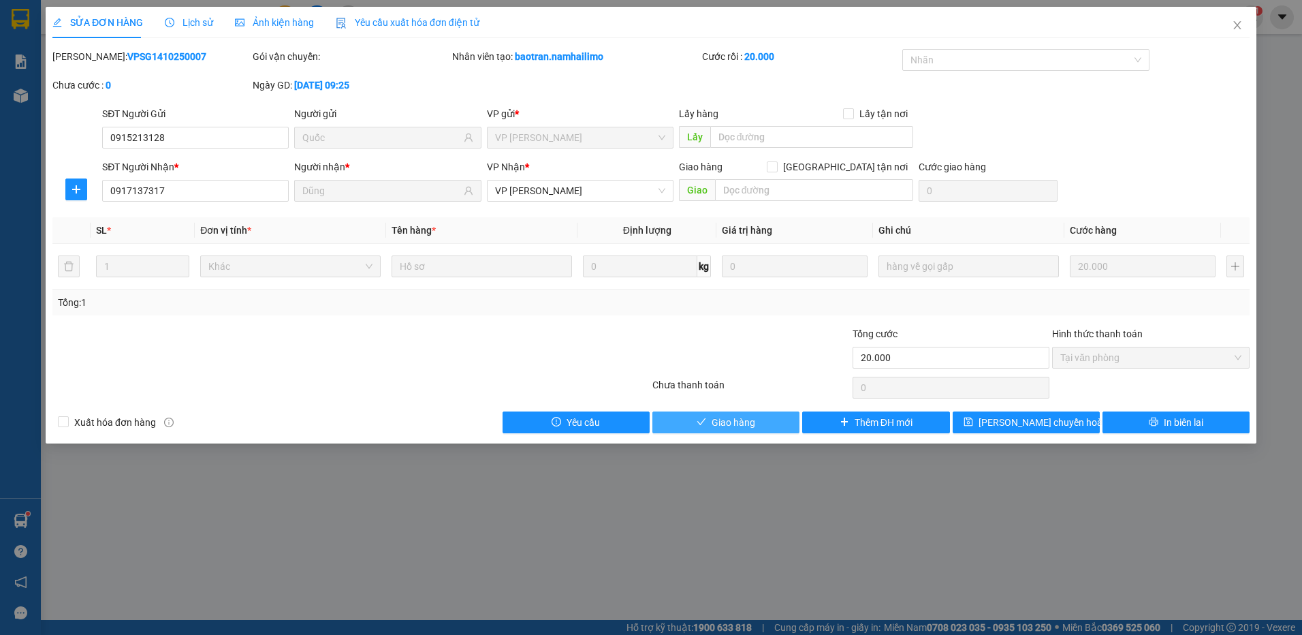
click at [756, 418] on button "Giao hàng" at bounding box center [725, 422] width 147 height 22
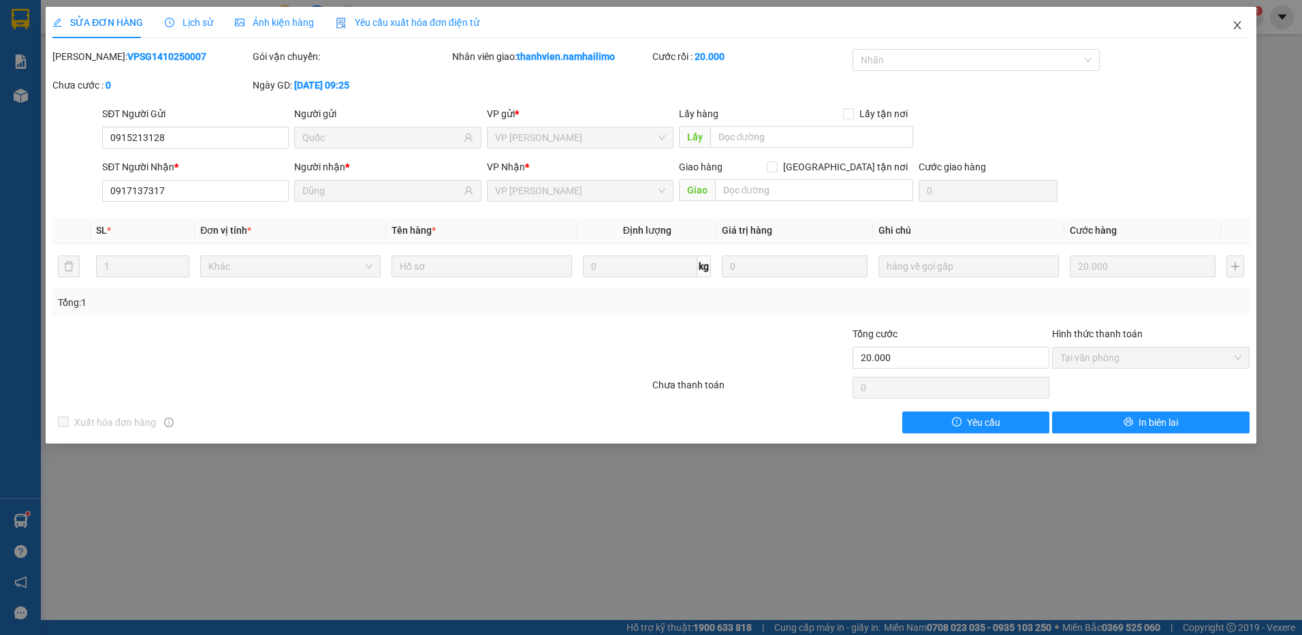
click at [1237, 22] on icon "close" at bounding box center [1237, 25] width 11 height 11
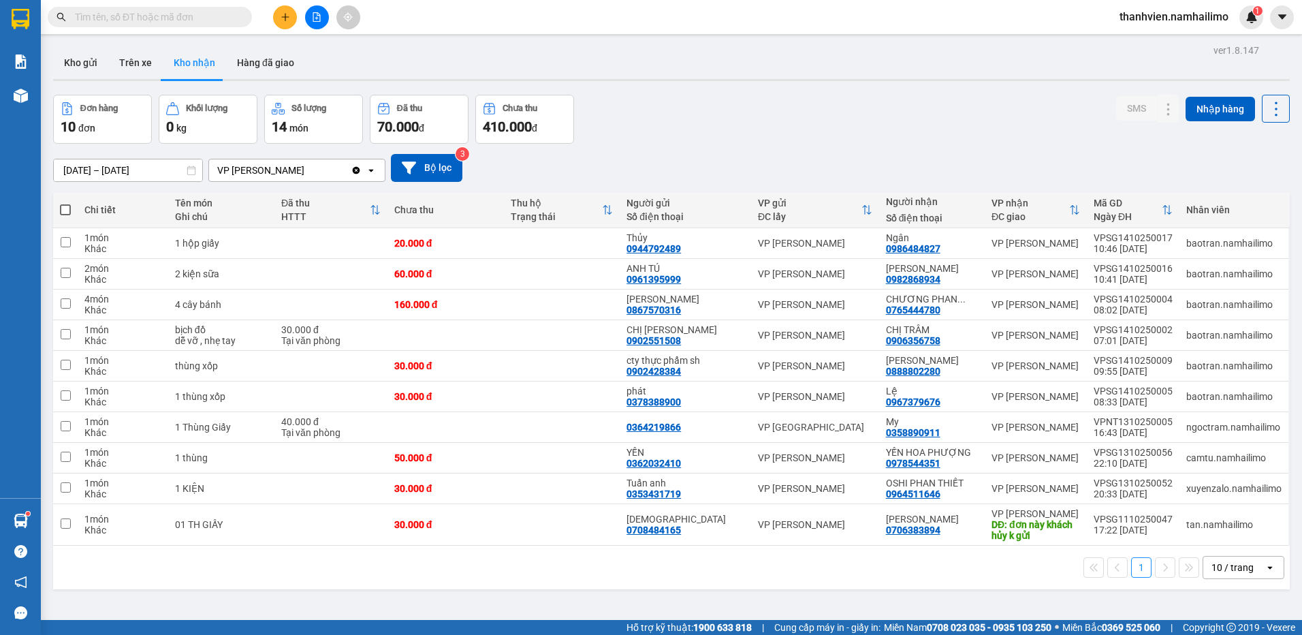
click at [564, 619] on section "Kết quả tìm kiếm ( 15 ) Bộ lọc Mã ĐH Trạng thái Món hàng Tổng cước Chưa cước Ng…" at bounding box center [651, 317] width 1302 height 635
click at [288, 20] on icon "plus" at bounding box center [286, 17] width 10 height 10
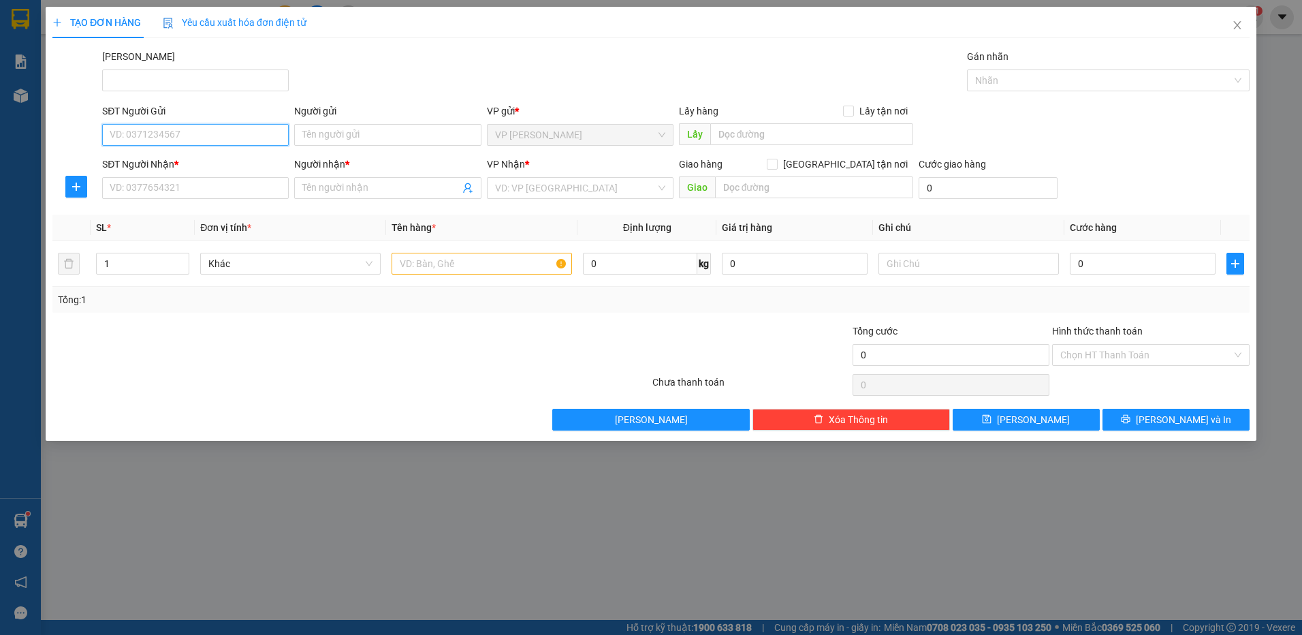
click at [187, 129] on input "SĐT Người Gửi" at bounding box center [195, 135] width 187 height 22
type input "0349856983"
click at [347, 128] on input "Người gửi" at bounding box center [387, 135] width 187 height 22
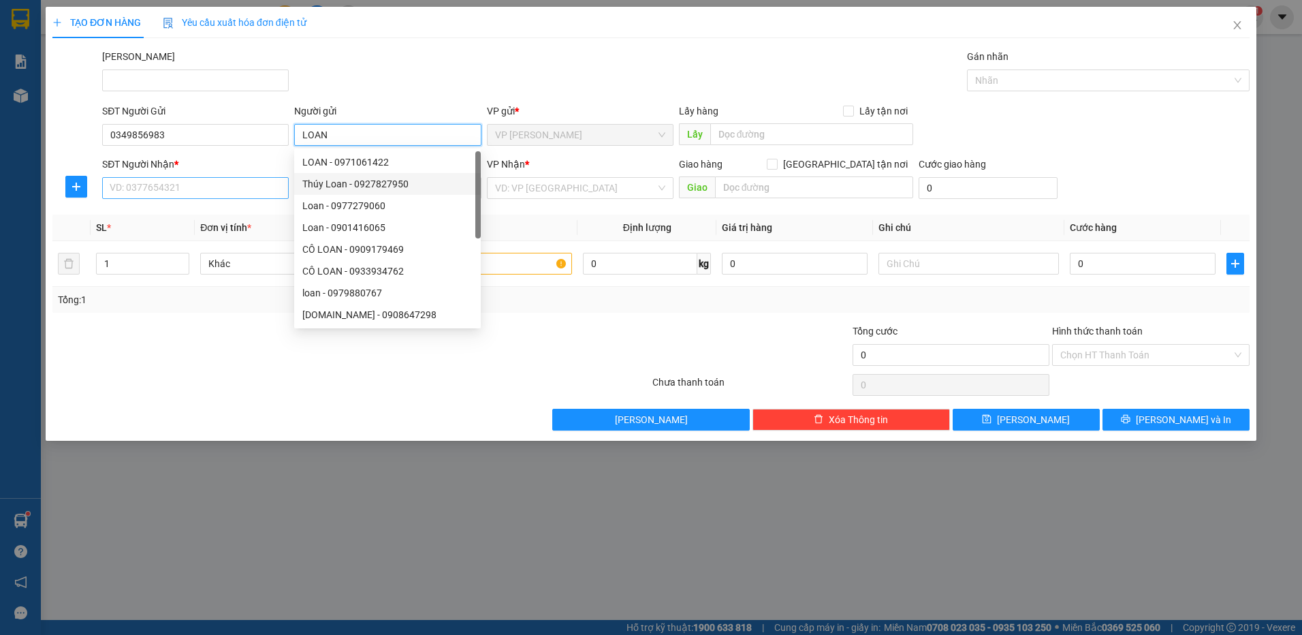
type input "LOAN"
click at [153, 191] on input "SĐT Người Nhận *" at bounding box center [195, 188] width 187 height 22
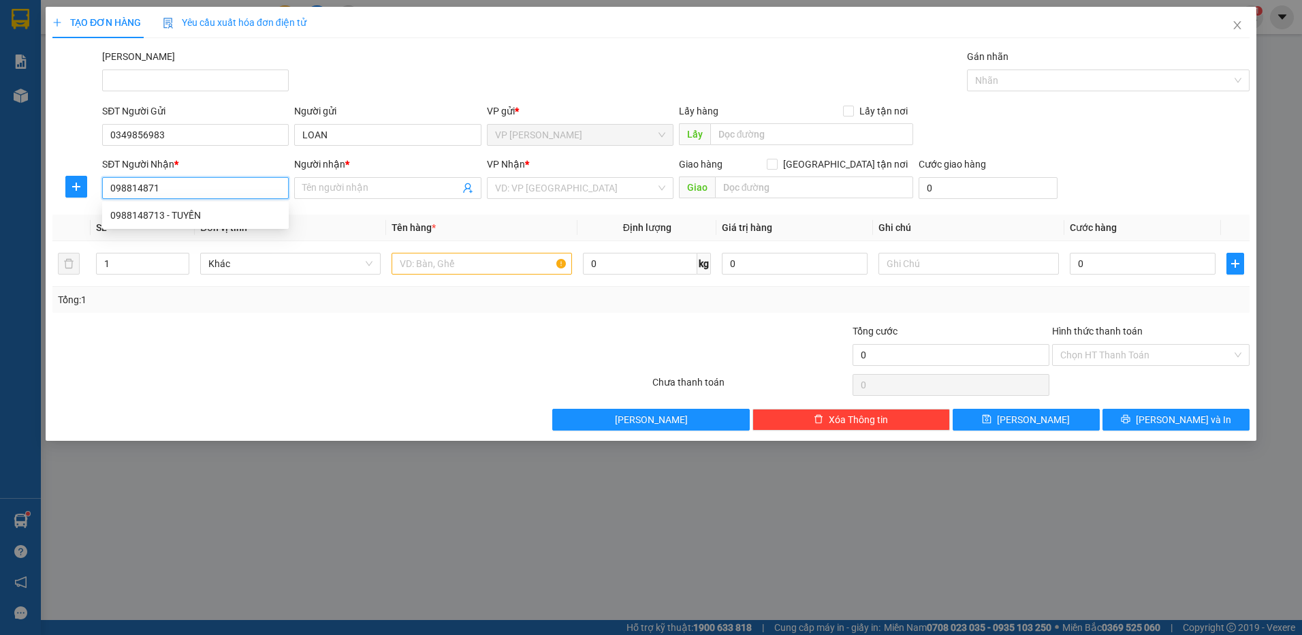
type input "0988148713"
click at [224, 218] on div "0988148713 - TUYẾN" at bounding box center [195, 215] width 170 height 15
type input "TUYẾN"
type input "40.000"
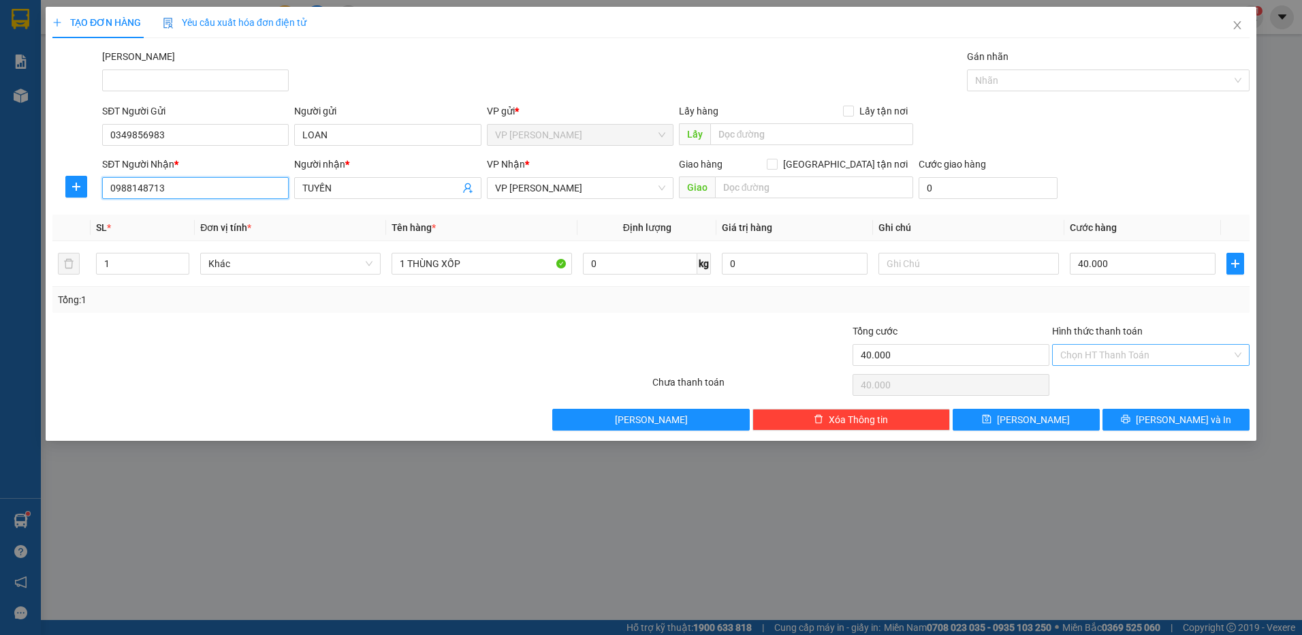
type input "0988148713"
click at [1095, 356] on input "Hình thức thanh toán" at bounding box center [1146, 355] width 172 height 20
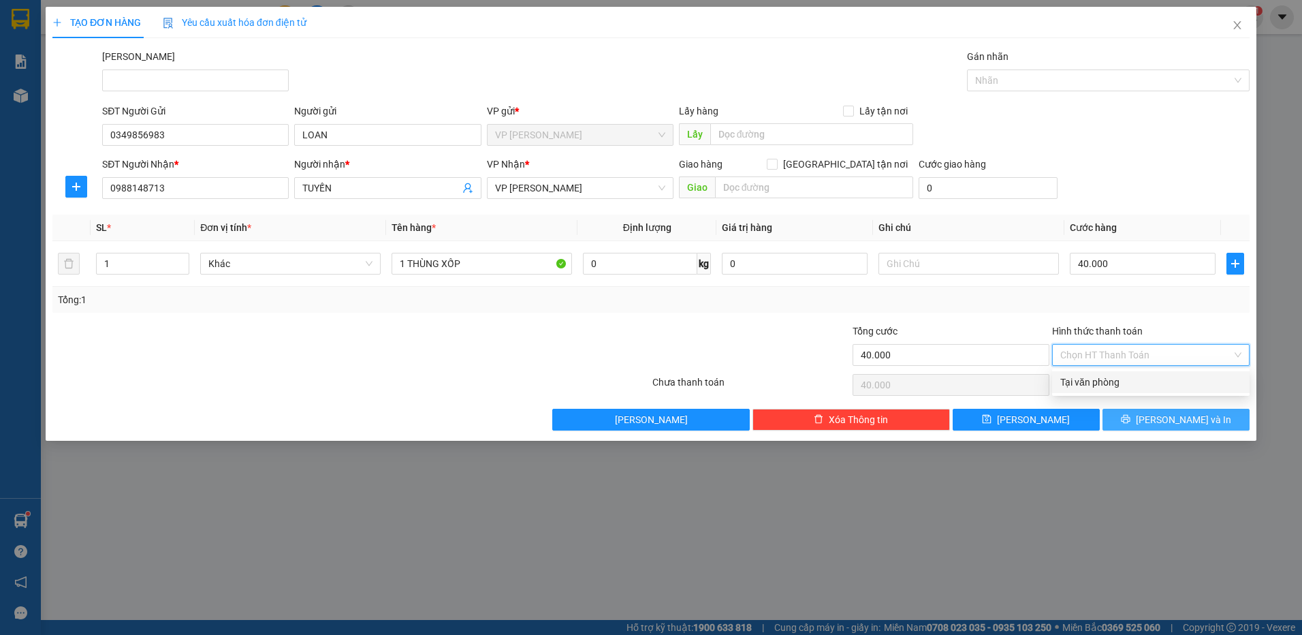
drag, startPoint x: 1105, startPoint y: 384, endPoint x: 1139, endPoint y: 417, distance: 47.2
click at [1111, 390] on div "Tại văn phòng" at bounding box center [1150, 382] width 197 height 22
type input "0"
click at [1134, 421] on button "[PERSON_NAME] và In" at bounding box center [1175, 420] width 147 height 22
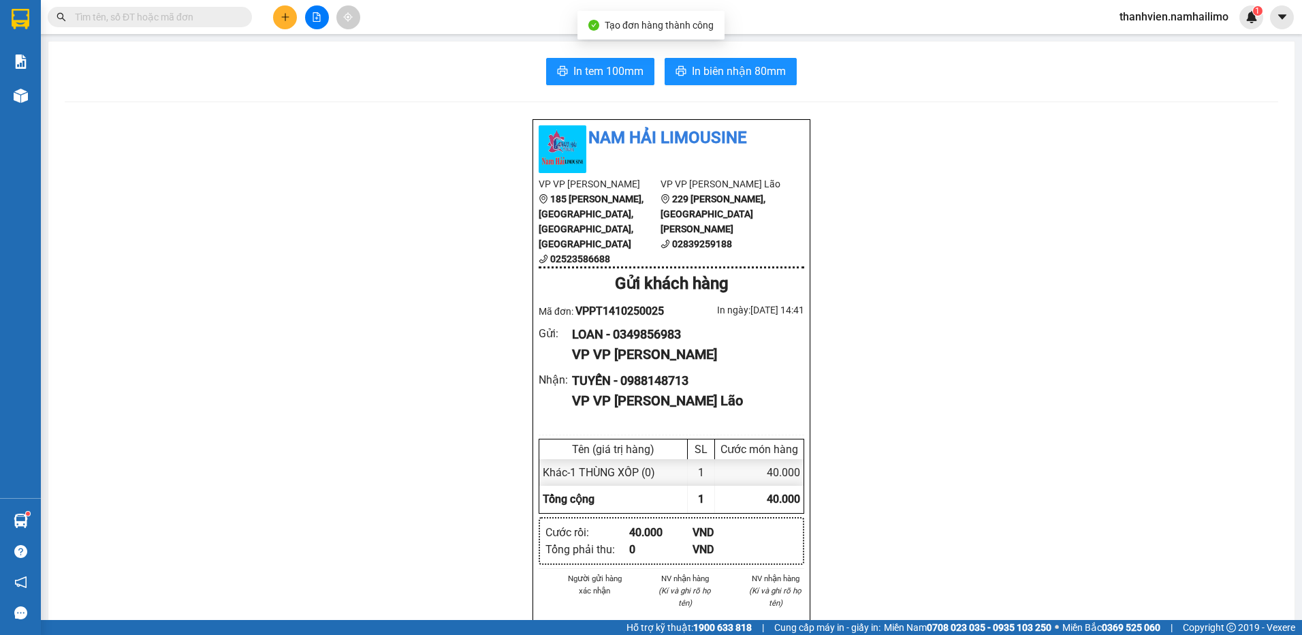
click at [737, 53] on div "In tem 100mm In biên nhận 80mm Nam Hải Limousine VP VP [PERSON_NAME] 185 [PERSO…" at bounding box center [671, 632] width 1246 height 1181
click at [739, 67] on span "In biên nhận 80mm" at bounding box center [739, 71] width 94 height 17
click at [625, 72] on span "In tem 100mm" at bounding box center [608, 71] width 70 height 17
